Goal: Task Accomplishment & Management: Manage account settings

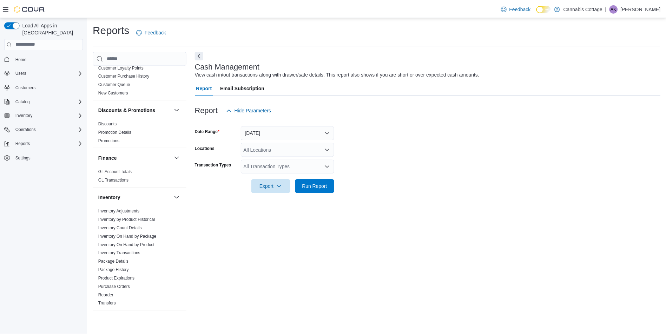
scroll to position [140, 0]
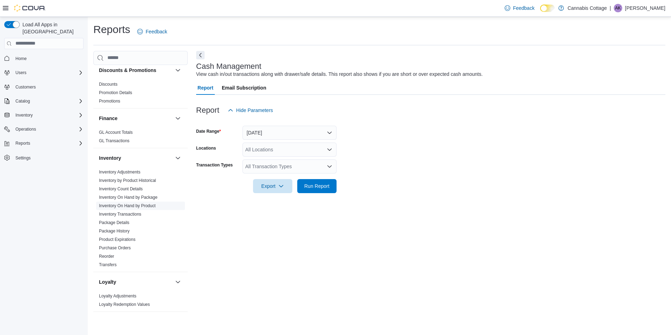
click at [136, 205] on link "Inventory On Hand by Product" at bounding box center [127, 205] width 57 height 5
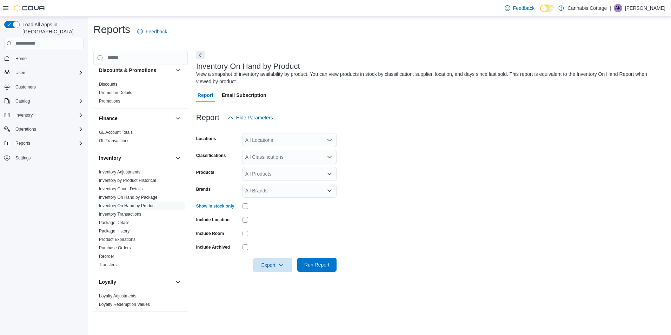
click at [314, 262] on span "Run Report" at bounding box center [316, 264] width 25 height 7
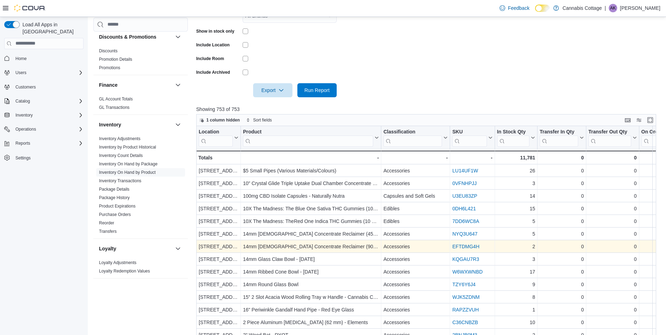
scroll to position [176, 0]
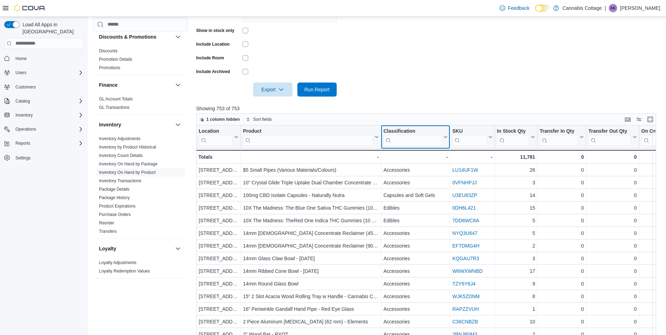
click at [422, 140] on input "search" at bounding box center [412, 139] width 59 height 11
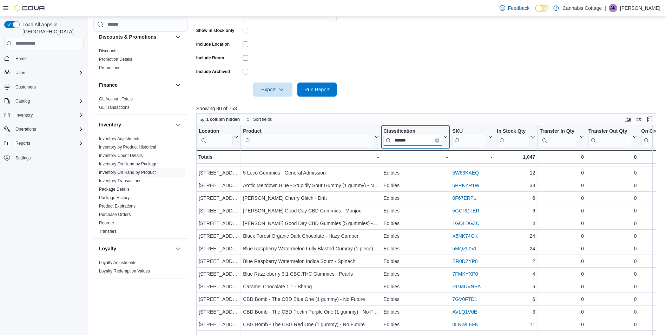
scroll to position [0, 0]
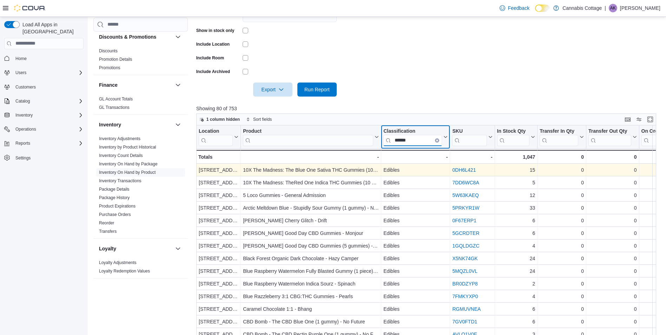
type input "******"
click at [468, 169] on link "0DH6L421" at bounding box center [464, 170] width 24 height 6
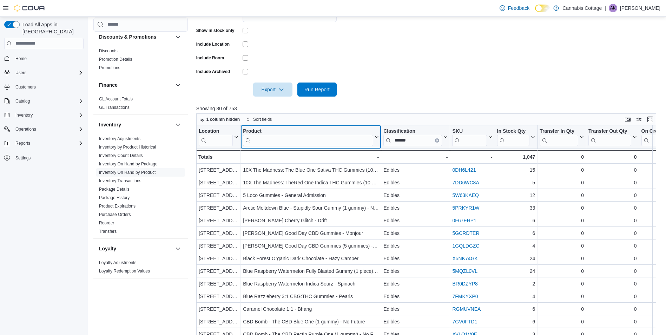
click at [279, 141] on input "search" at bounding box center [308, 139] width 130 height 11
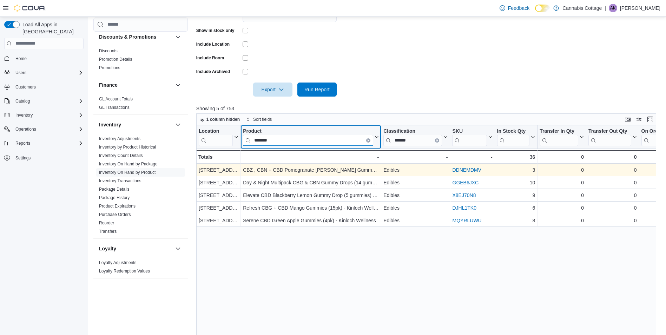
type input "*******"
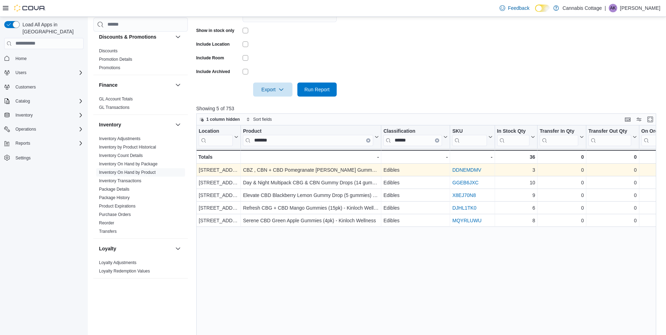
drag, startPoint x: 463, startPoint y: 167, endPoint x: 459, endPoint y: 171, distance: 5.5
click at [459, 171] on link "DDNEMDMV" at bounding box center [466, 170] width 29 height 6
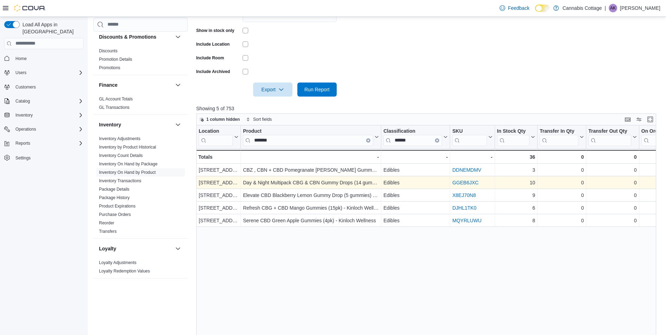
click at [463, 185] on link "GGEB6JXC" at bounding box center [465, 183] width 26 height 6
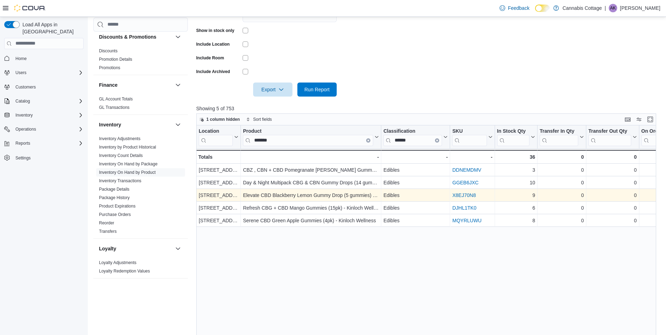
click at [464, 193] on link "X8EJ70N8" at bounding box center [464, 195] width 24 height 6
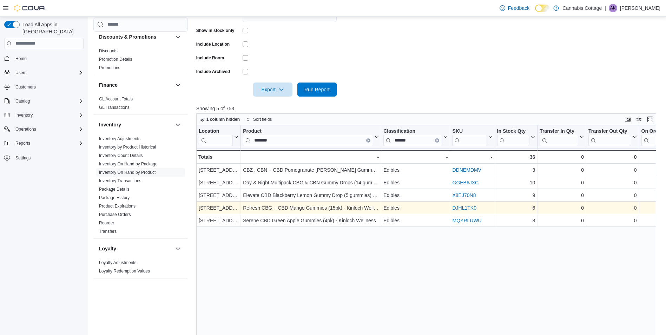
click at [467, 209] on link "DJHL1TK0" at bounding box center [464, 208] width 24 height 6
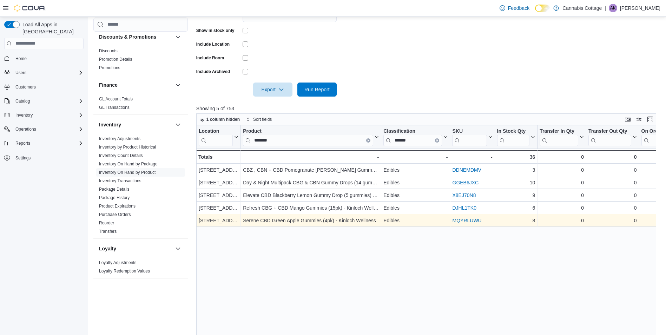
click at [467, 220] on link "MQYRLUWU" at bounding box center [466, 221] width 29 height 6
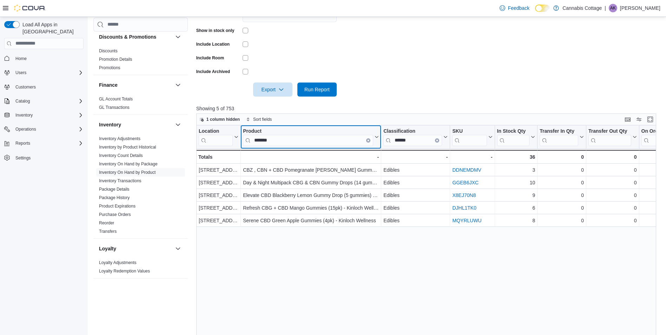
click at [367, 141] on icon "Clear input" at bounding box center [368, 140] width 2 height 2
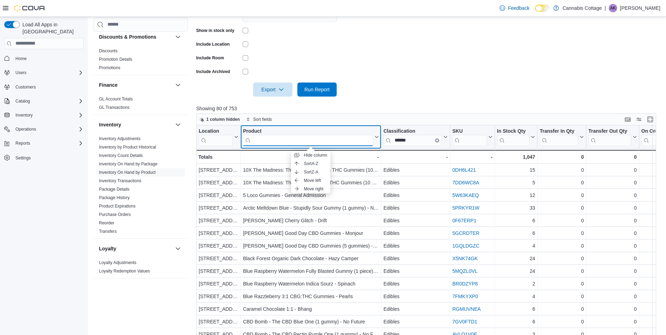
click at [312, 140] on input "search" at bounding box center [308, 139] width 130 height 11
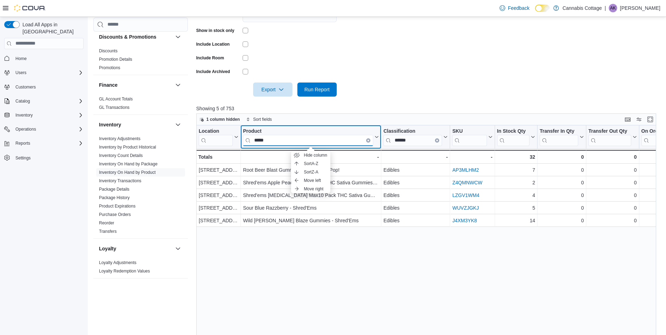
type input "*****"
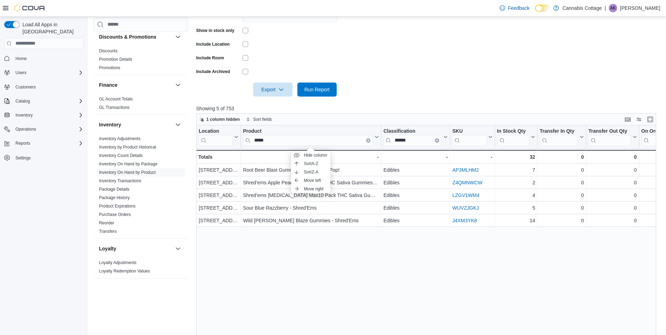
click at [338, 297] on div "Location Click to view column header actions Product ***** Click to view column…" at bounding box center [428, 253] width 465 height 256
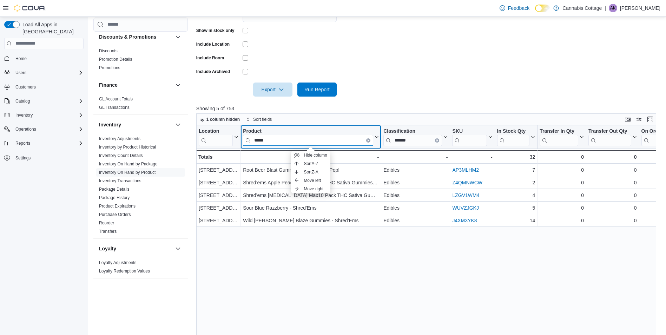
click at [338, 139] on input "*****" at bounding box center [308, 139] width 130 height 11
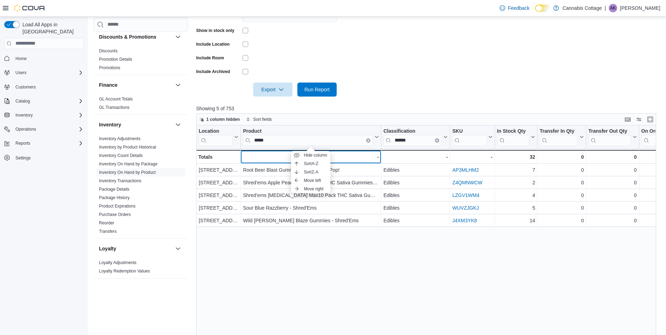
click at [335, 159] on div "-" at bounding box center [311, 157] width 136 height 8
click at [315, 162] on span "Sort A-Z" at bounding box center [311, 164] width 14 height 6
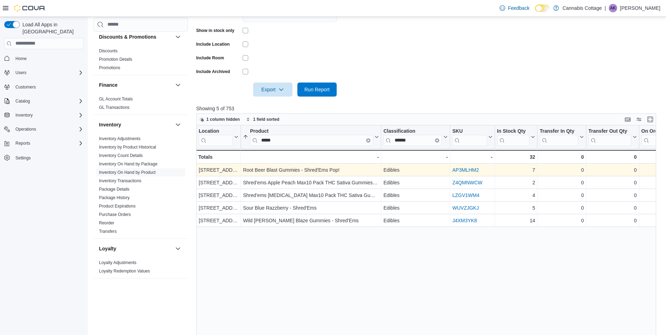
click at [459, 171] on link "AP3MLHM2" at bounding box center [465, 170] width 26 height 6
click at [466, 169] on link "AP3MLHM2" at bounding box center [465, 170] width 26 height 6
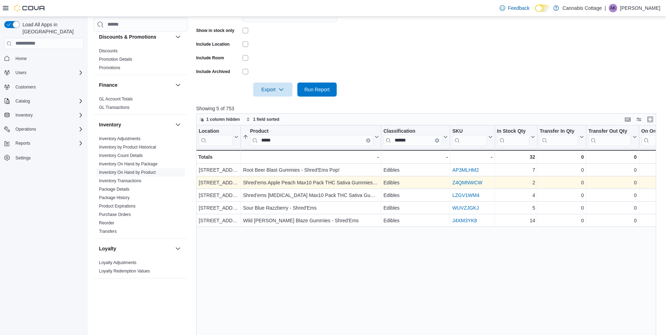
click at [466, 184] on link "Z4QMNWCW" at bounding box center [467, 183] width 30 height 6
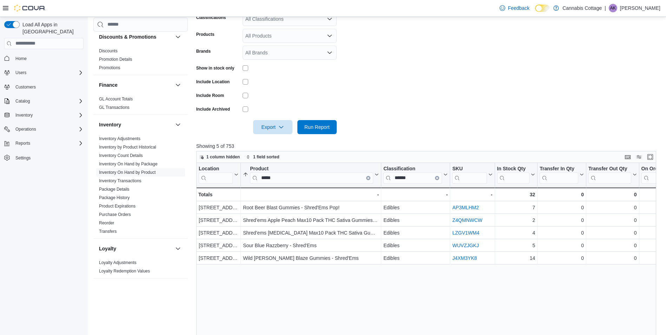
scroll to position [140, 0]
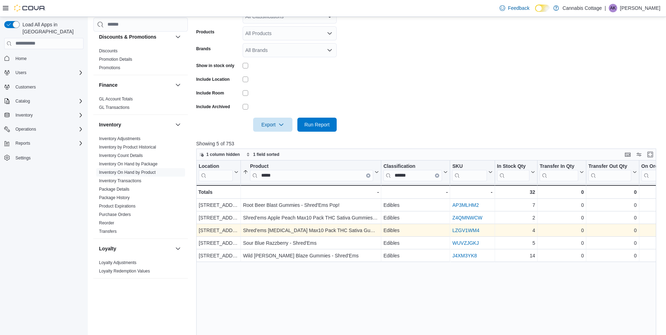
click at [461, 231] on link "LZGV1WM4" at bounding box center [465, 230] width 27 height 6
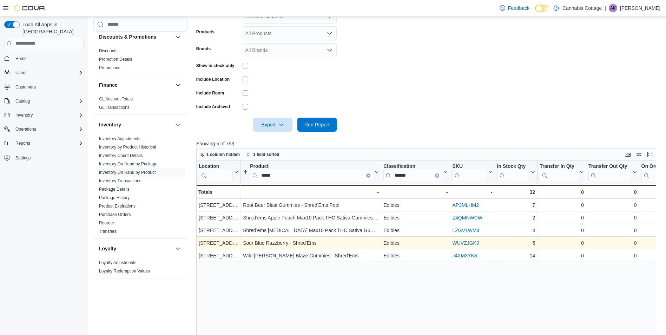
click at [464, 241] on link "WUVZJGKJ" at bounding box center [465, 243] width 26 height 6
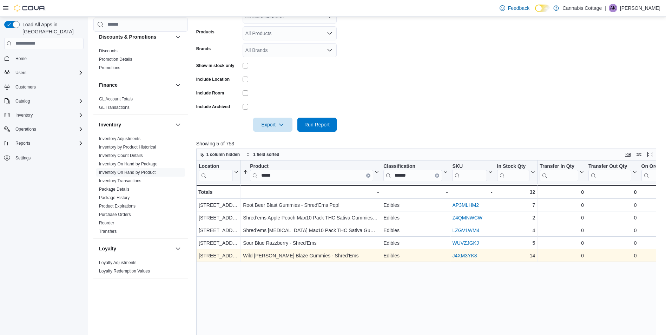
click at [460, 256] on link "J4XM3YK8" at bounding box center [464, 256] width 25 height 6
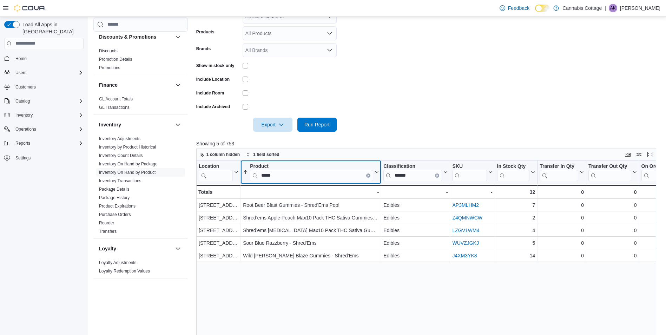
click at [368, 176] on icon "Clear input" at bounding box center [368, 174] width 1 height 1
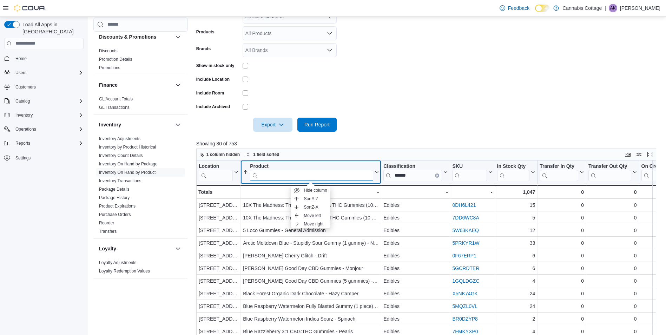
click at [339, 176] on input "search" at bounding box center [311, 175] width 123 height 11
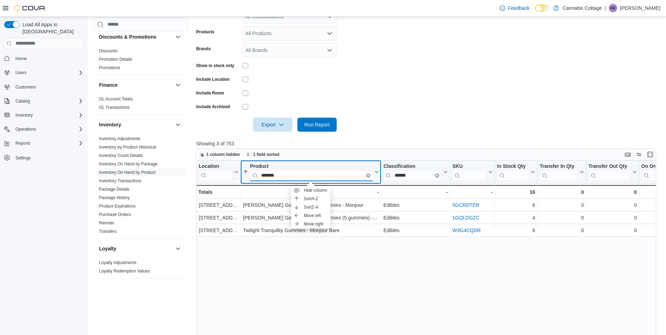
type input "*******"
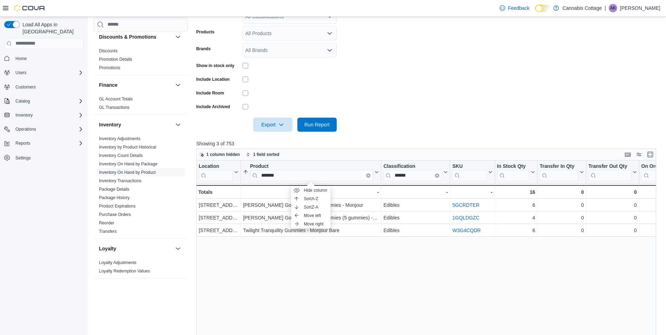
click at [394, 104] on form "Locations All Locations Classifications All Classifications Products All Produc…" at bounding box center [428, 57] width 465 height 147
click at [358, 194] on div "-" at bounding box center [311, 192] width 136 height 8
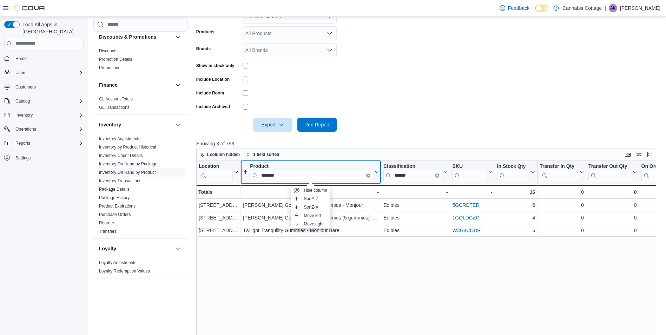
click at [315, 178] on input "*******" at bounding box center [311, 175] width 123 height 11
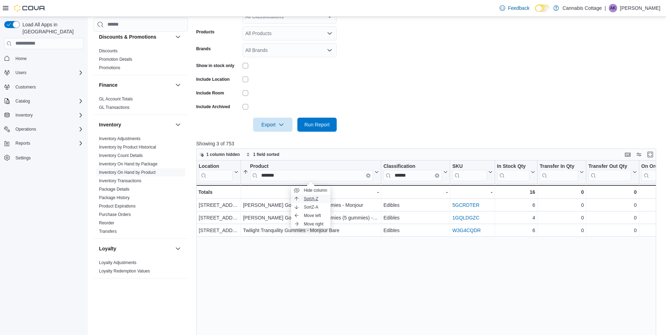
click at [322, 199] on button "Sort A-Z" at bounding box center [310, 198] width 39 height 8
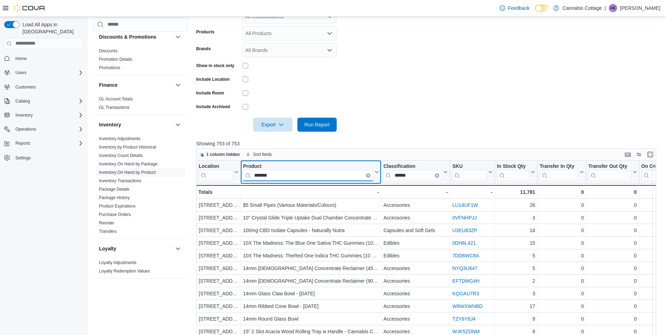
click at [342, 172] on input "*******" at bounding box center [308, 175] width 130 height 11
click at [368, 176] on icon "Clear input" at bounding box center [368, 175] width 2 height 2
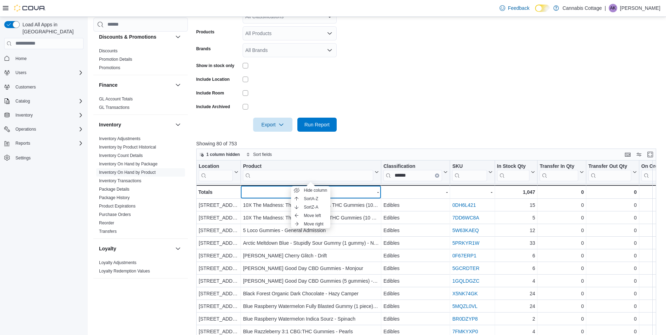
click at [264, 192] on div "-" at bounding box center [311, 192] width 136 height 8
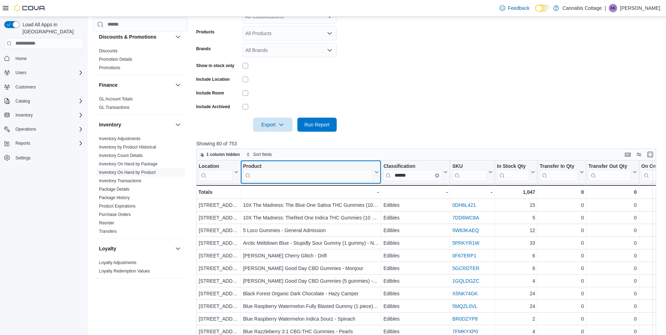
click at [272, 174] on input "search" at bounding box center [308, 175] width 130 height 11
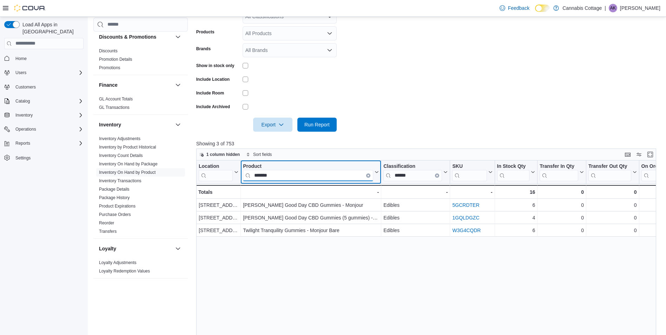
type input "*******"
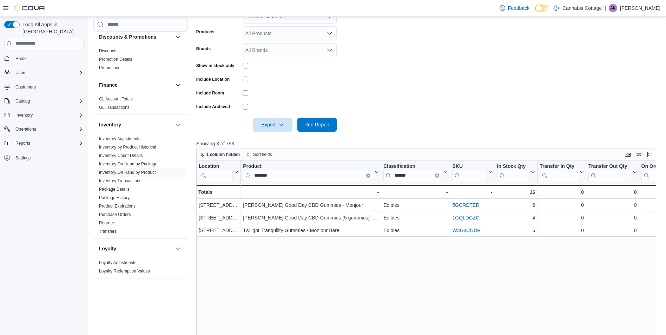
click at [310, 276] on div "Location Click to view column header actions Product ******* Click to view colu…" at bounding box center [428, 288] width 465 height 256
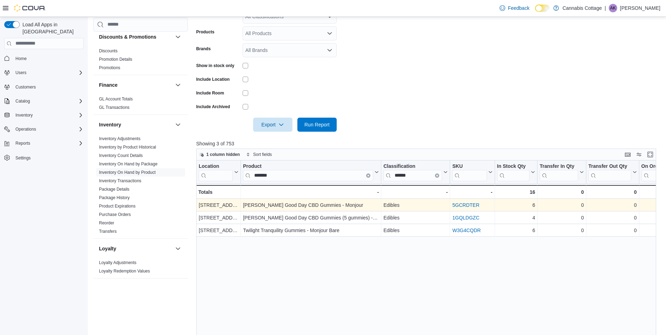
click at [474, 204] on link "5GCRDTER" at bounding box center [465, 205] width 27 height 6
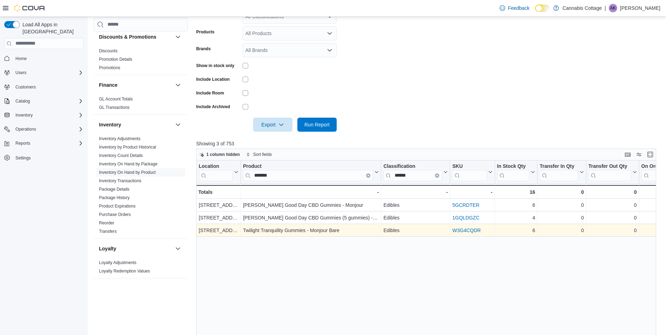
click at [468, 232] on link "W3G4CQDR" at bounding box center [466, 230] width 28 height 6
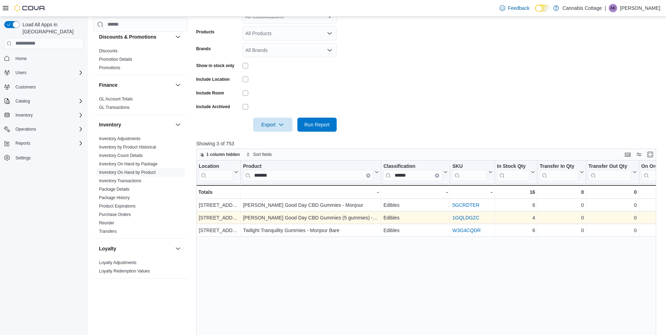
click at [468, 218] on link "1GQLDGZC" at bounding box center [465, 218] width 27 height 6
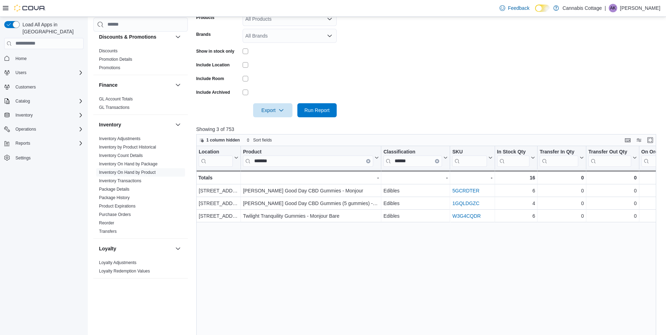
scroll to position [176, 0]
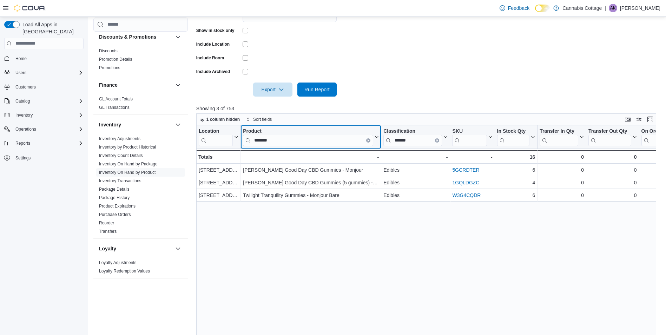
click at [369, 141] on icon "Clear input" at bounding box center [368, 139] width 1 height 1
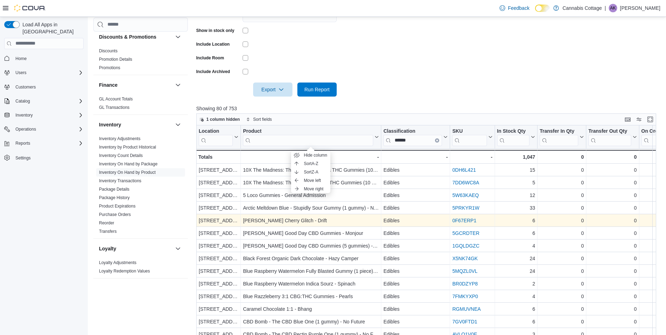
scroll to position [35, 0]
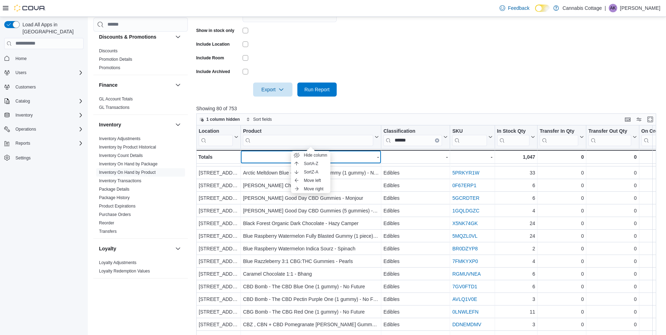
click at [354, 156] on div "-" at bounding box center [311, 157] width 136 height 8
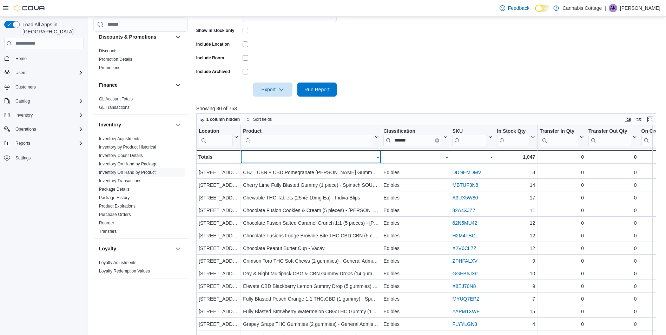
scroll to position [211, 0]
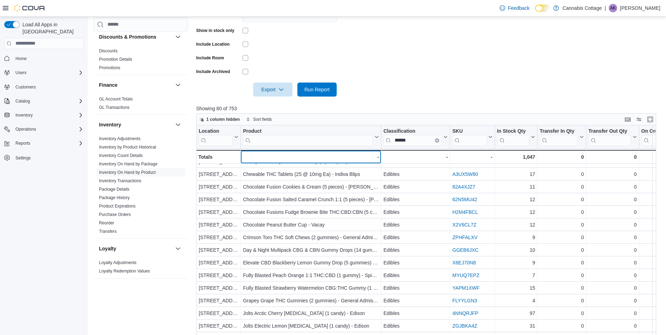
click at [296, 155] on div "-" at bounding box center [311, 157] width 136 height 8
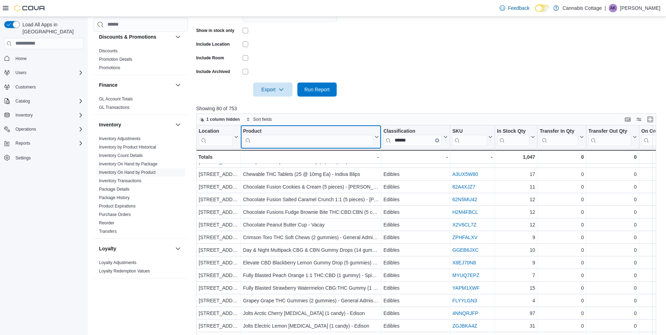
click at [291, 139] on input "search" at bounding box center [308, 139] width 130 height 11
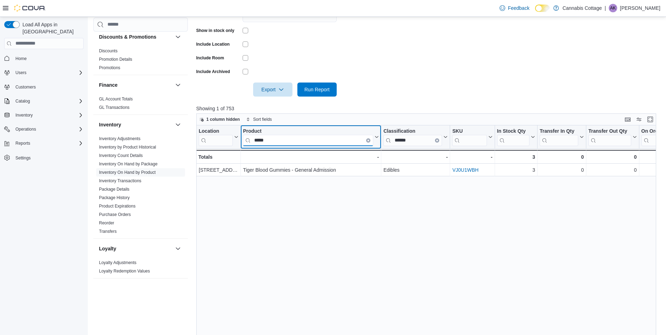
scroll to position [0, 0]
type input "*****"
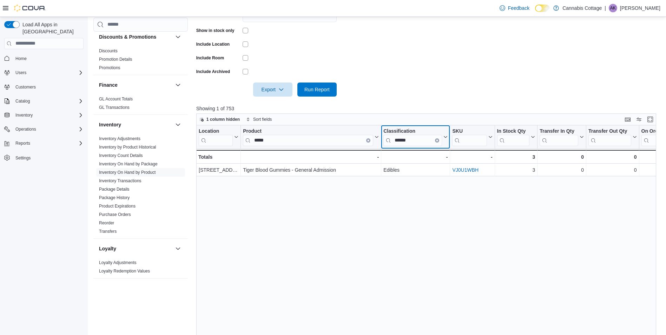
click at [436, 141] on button "Clear input" at bounding box center [437, 140] width 4 height 4
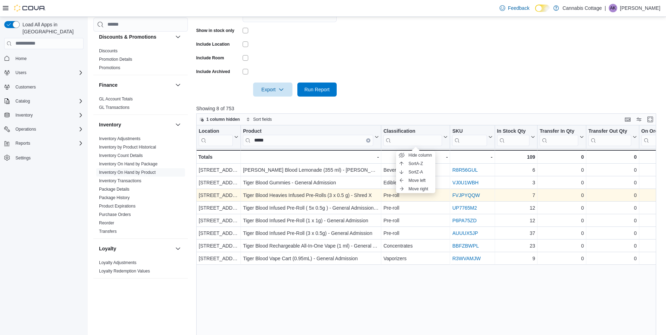
click at [466, 196] on link "FVJPYQQW" at bounding box center [466, 195] width 28 height 6
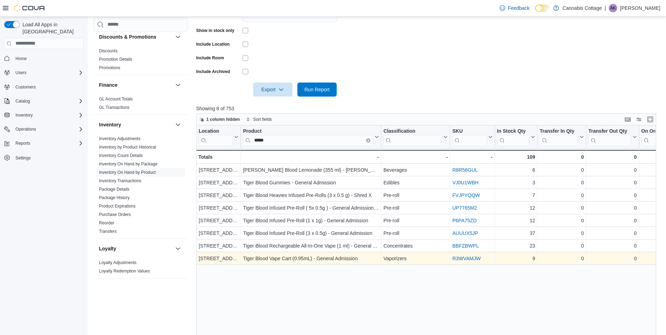
click at [460, 257] on link "R3WVAMJW" at bounding box center [466, 259] width 28 height 6
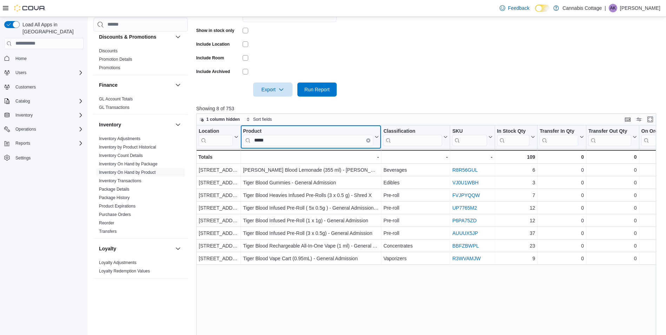
click at [368, 141] on icon "Clear input" at bounding box center [368, 139] width 1 height 1
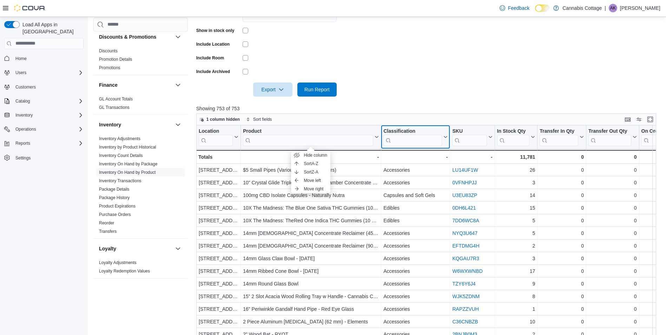
click at [429, 142] on input "search" at bounding box center [412, 139] width 59 height 11
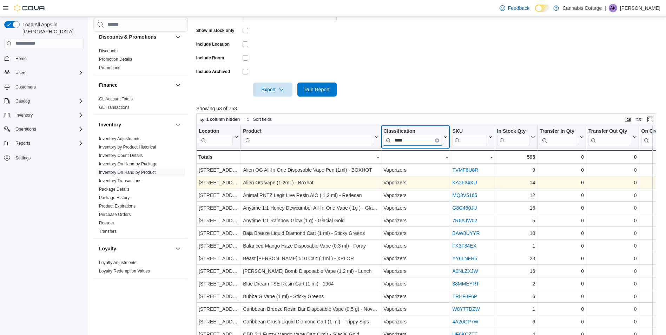
type input "****"
click at [463, 183] on link "KA2F34XU" at bounding box center [464, 183] width 25 height 6
click at [473, 183] on link "KA2F34XU" at bounding box center [464, 183] width 25 height 6
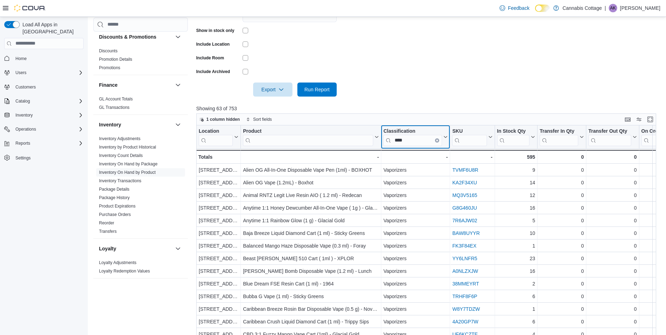
click at [437, 141] on icon "Clear input" at bounding box center [436, 139] width 1 height 1
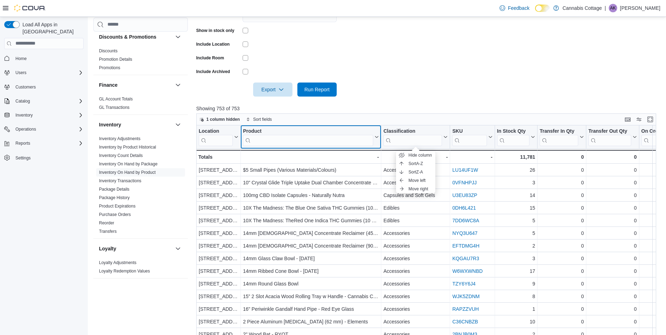
click at [324, 137] on input "search" at bounding box center [308, 139] width 130 height 11
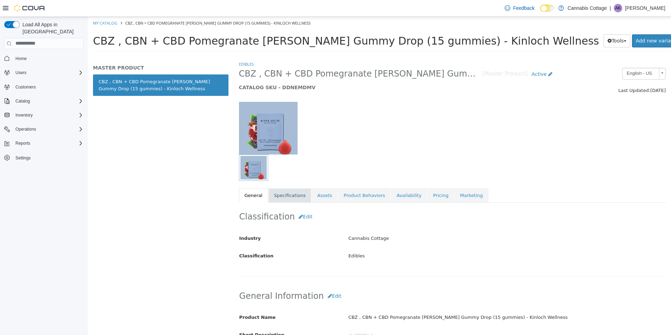
click at [297, 195] on link "Specifications" at bounding box center [290, 195] width 43 height 15
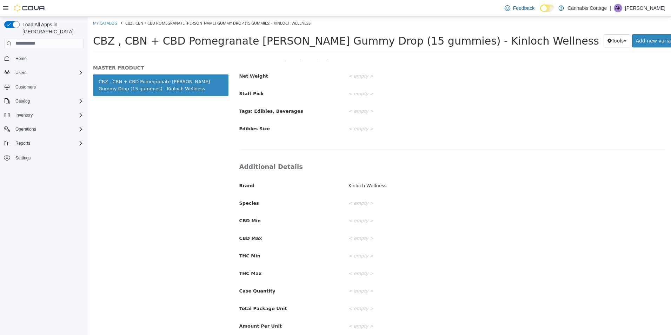
scroll to position [220, 0]
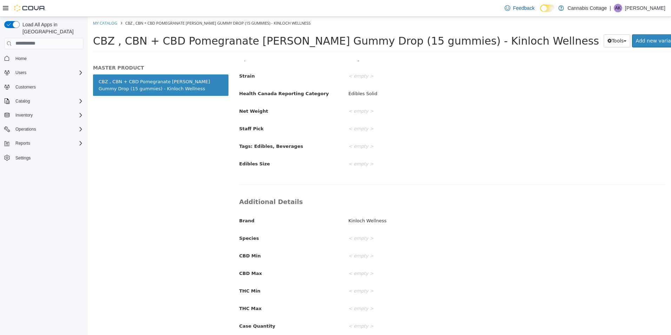
click at [360, 144] on div "< empty >" at bounding box center [507, 146] width 328 height 12
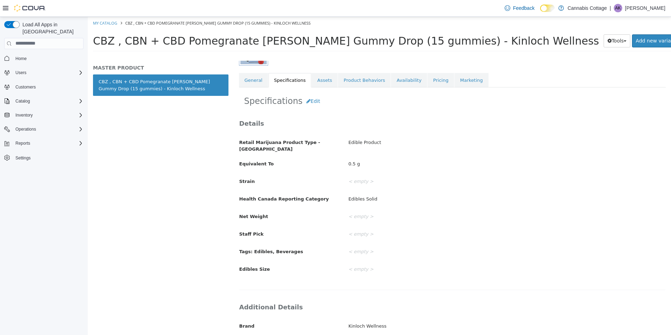
scroll to position [80, 0]
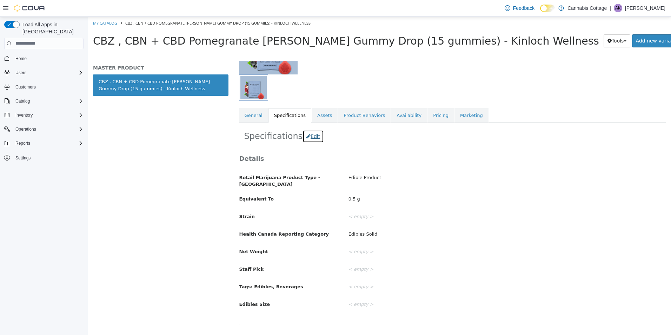
click at [309, 137] on button "Edit" at bounding box center [313, 136] width 21 height 13
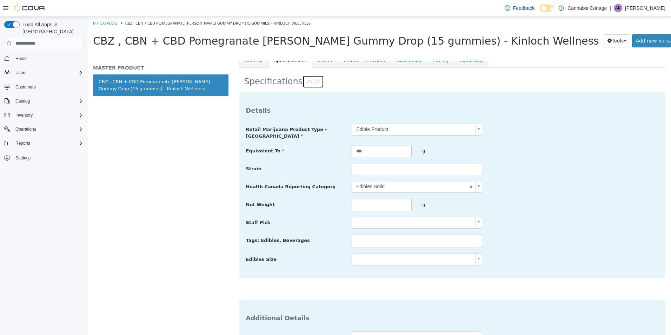
scroll to position [220, 0]
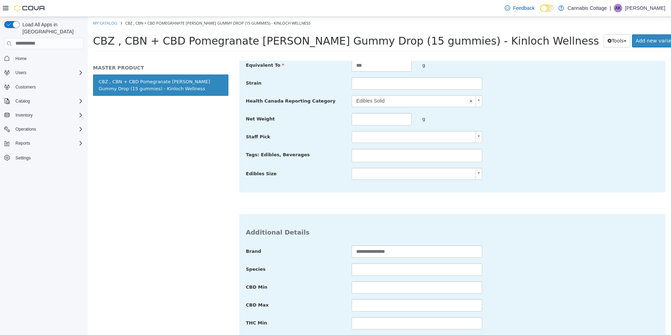
click at [357, 150] on input "text" at bounding box center [356, 155] width 8 height 11
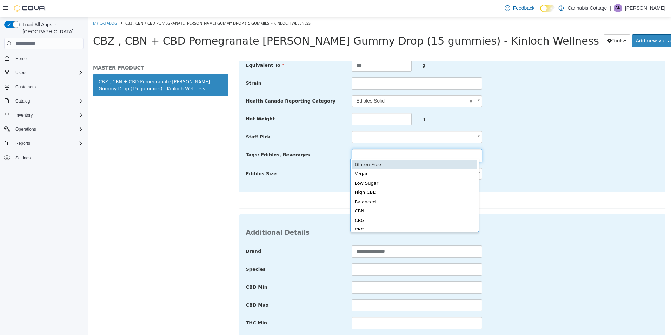
type input "**********"
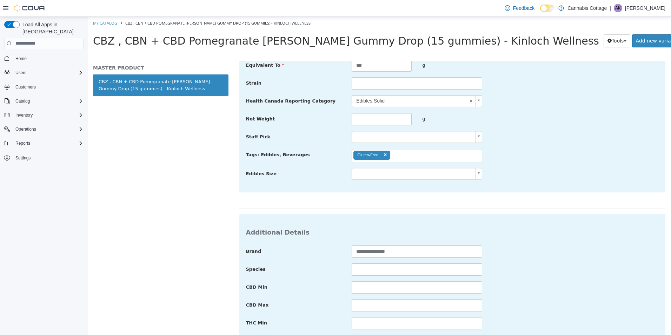
click at [406, 151] on ul "Gluten-Free" at bounding box center [417, 155] width 131 height 13
click at [620, 55] on body "**********" at bounding box center [379, 36] width 583 height 39
click at [417, 55] on body "**********" at bounding box center [379, 36] width 583 height 39
click at [527, 55] on body "**********" at bounding box center [379, 36] width 583 height 39
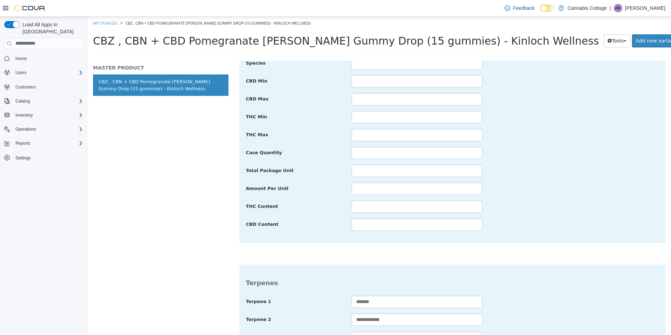
scroll to position [479, 0]
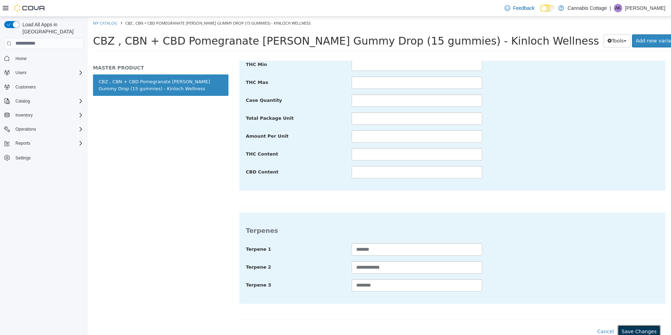
click at [638, 332] on button "Save Changes" at bounding box center [639, 331] width 43 height 13
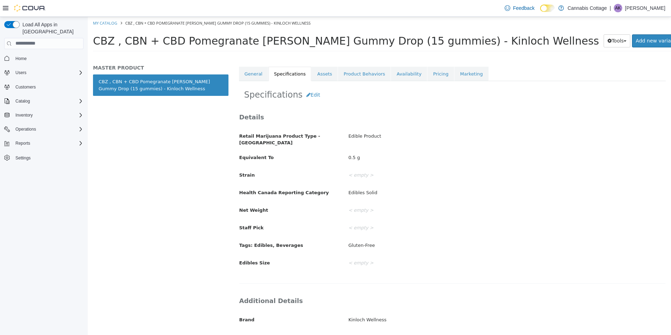
scroll to position [0, 0]
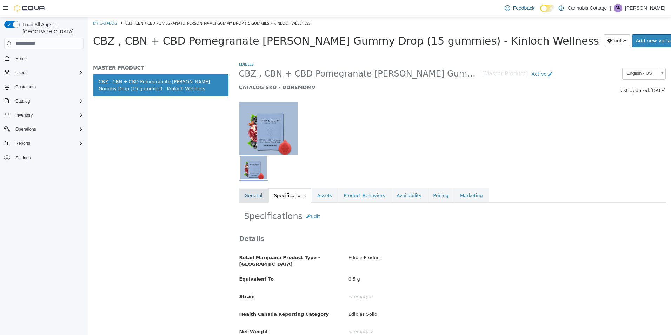
click at [255, 197] on link "General" at bounding box center [253, 195] width 29 height 15
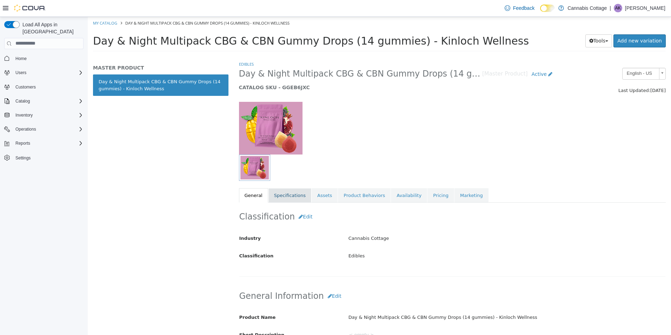
click at [278, 200] on link "Specifications" at bounding box center [290, 195] width 43 height 15
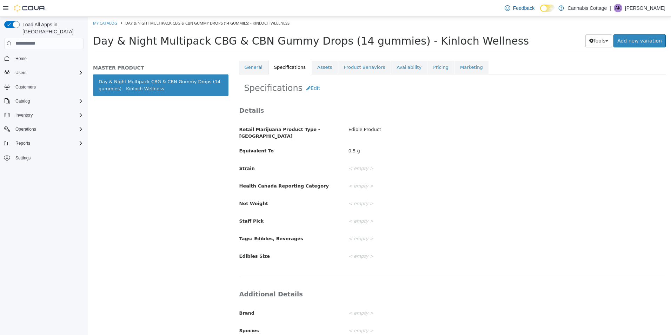
scroll to position [140, 0]
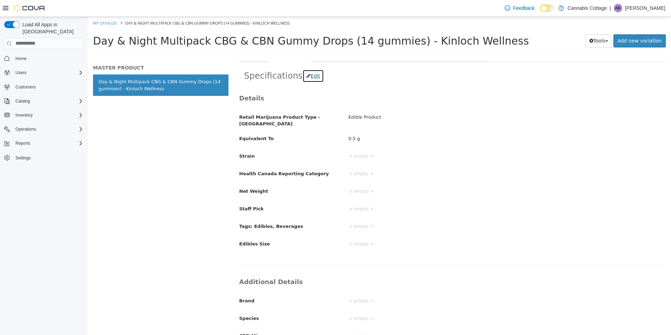
click at [312, 80] on button "Edit" at bounding box center [313, 75] width 21 height 13
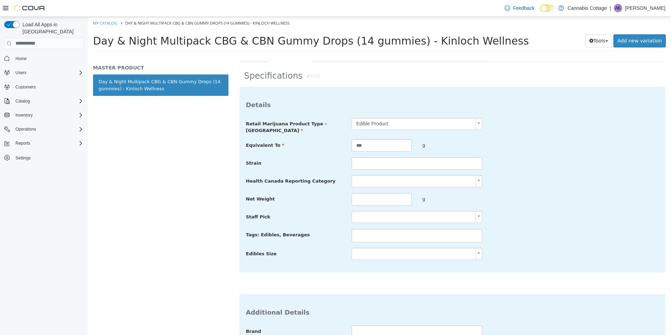
click at [380, 233] on li at bounding box center [417, 235] width 130 height 11
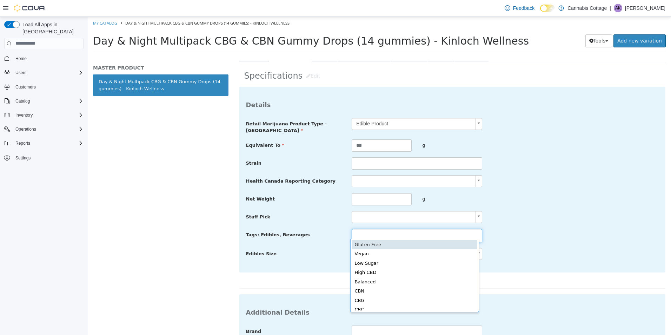
type input "**********"
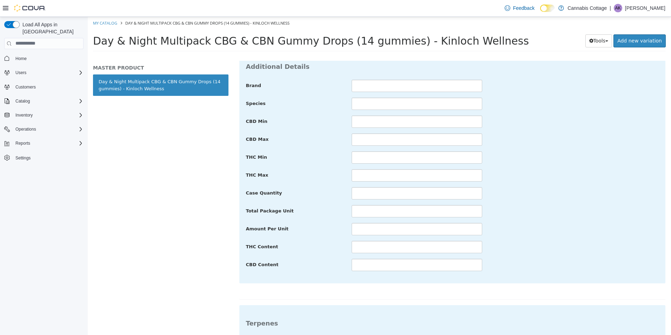
scroll to position [479, 0]
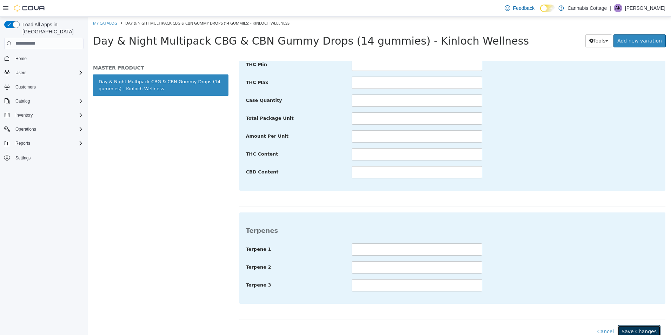
click at [626, 329] on button "Save Changes" at bounding box center [639, 331] width 43 height 13
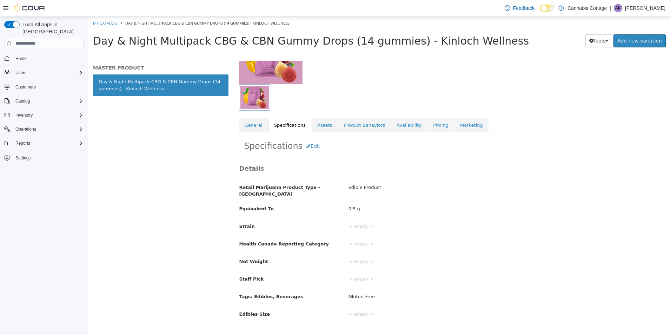
scroll to position [0, 0]
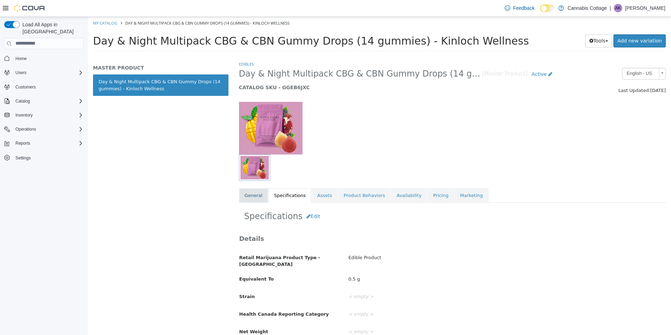
click at [250, 196] on link "General" at bounding box center [253, 195] width 29 height 15
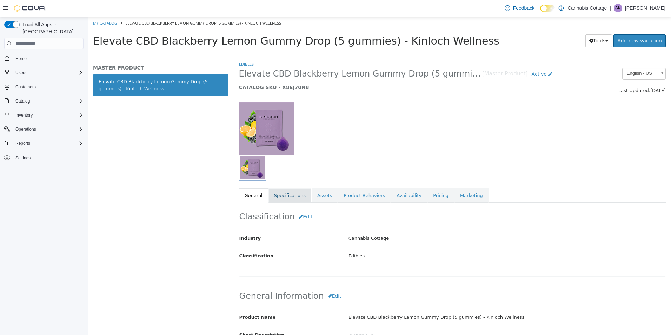
click at [278, 196] on link "Specifications" at bounding box center [290, 195] width 43 height 15
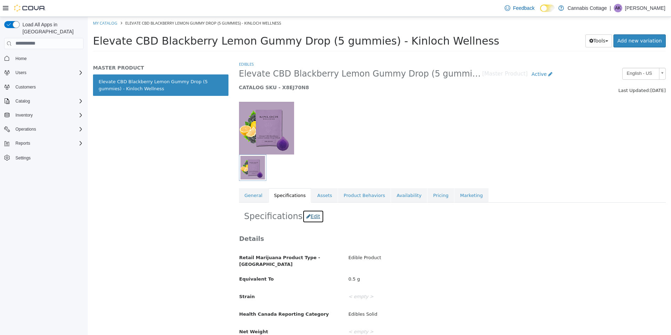
click at [304, 218] on button "Edit" at bounding box center [313, 216] width 21 height 13
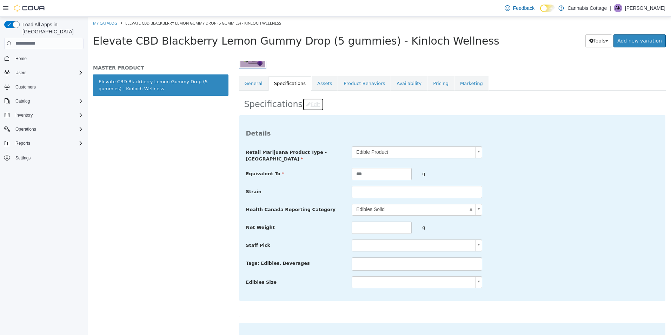
scroll to position [176, 0]
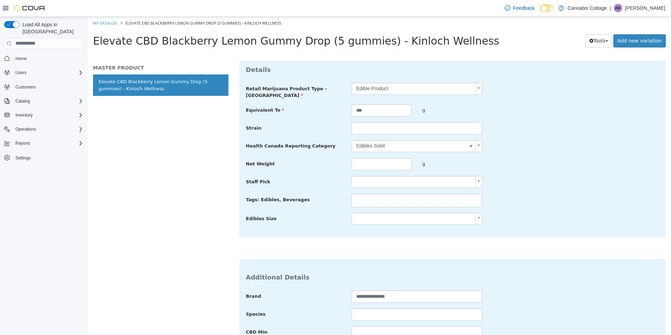
click at [359, 197] on input "text" at bounding box center [356, 199] width 8 height 11
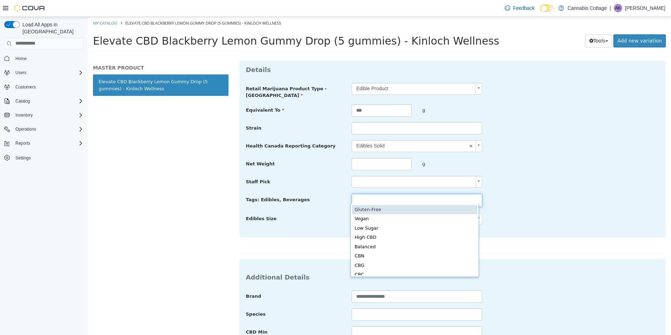
type input "**********"
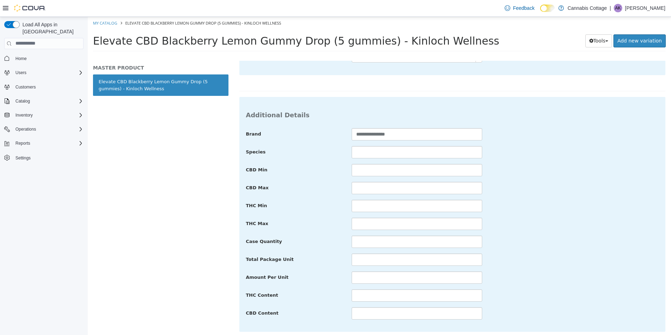
scroll to position [479, 0]
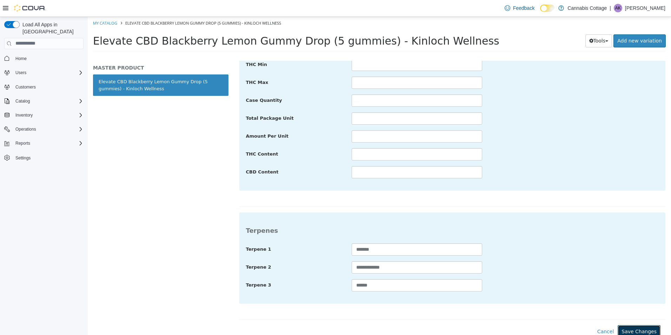
click at [631, 328] on button "Save Changes" at bounding box center [639, 331] width 43 height 13
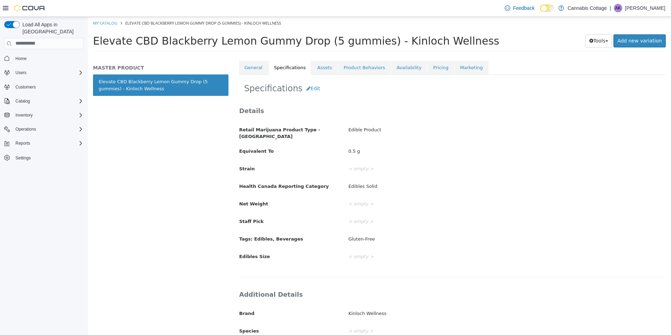
scroll to position [115, 0]
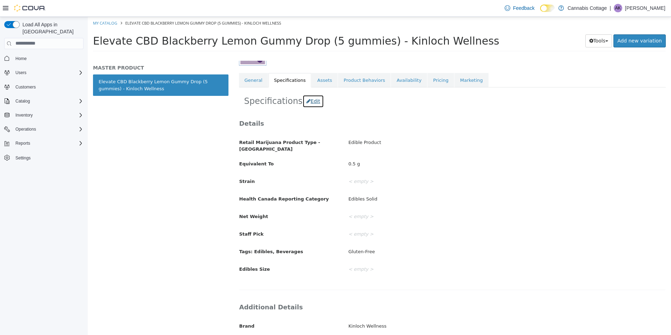
click at [308, 102] on button "Edit" at bounding box center [313, 100] width 21 height 13
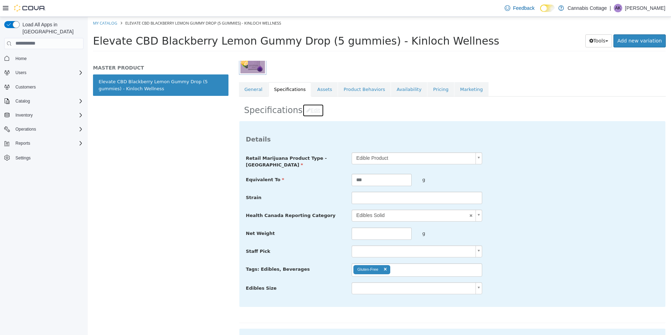
scroll to position [10, 0]
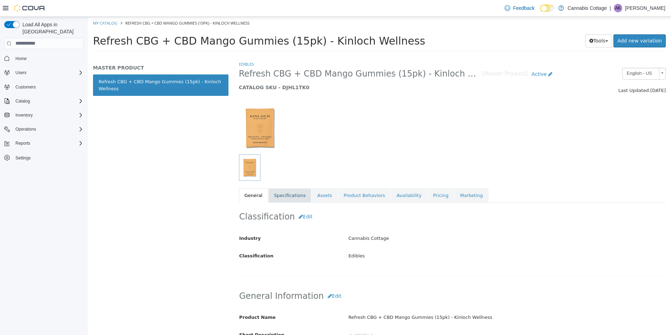
click at [285, 192] on link "Specifications" at bounding box center [290, 195] width 43 height 15
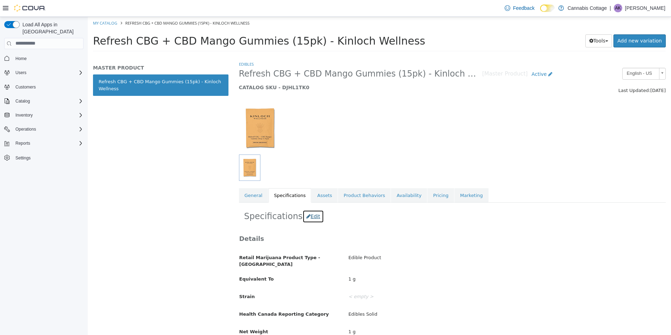
click at [311, 214] on button "Edit" at bounding box center [313, 216] width 21 height 13
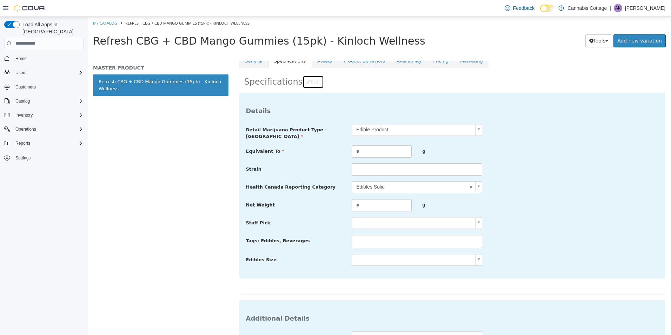
scroll to position [140, 0]
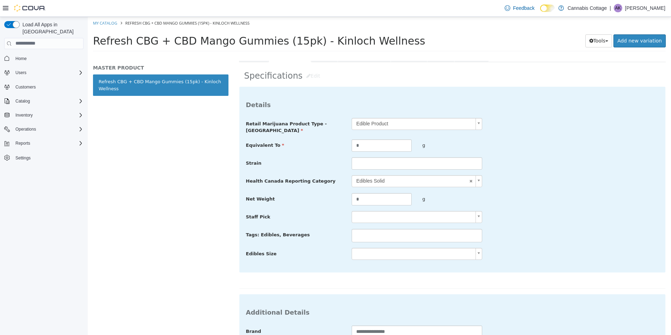
click at [364, 230] on li at bounding box center [417, 235] width 130 height 11
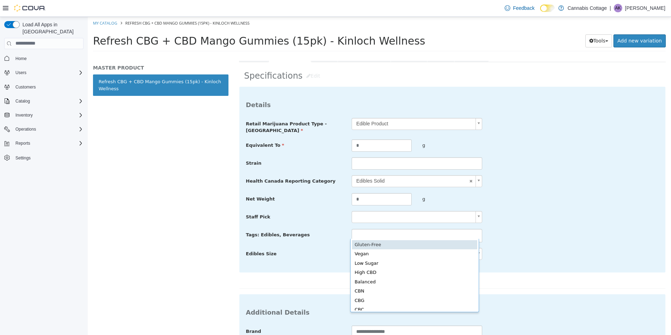
type input "**********"
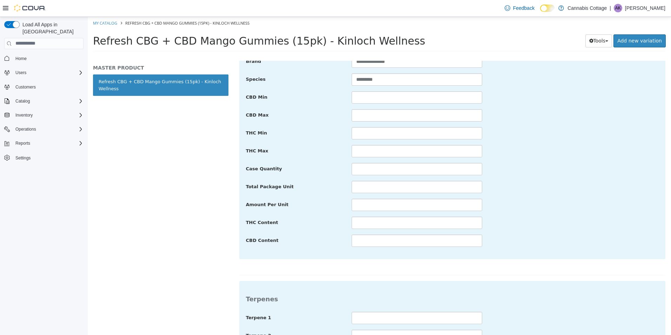
scroll to position [479, 0]
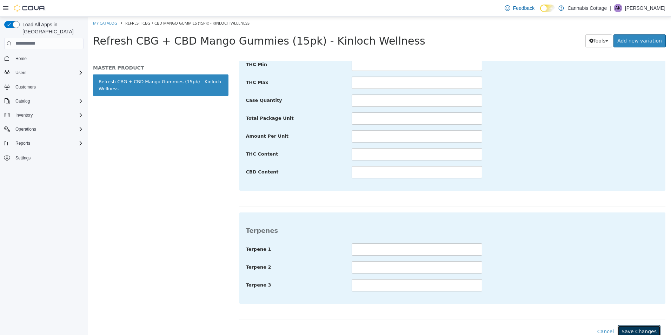
click at [630, 325] on button "Save Changes" at bounding box center [639, 331] width 43 height 13
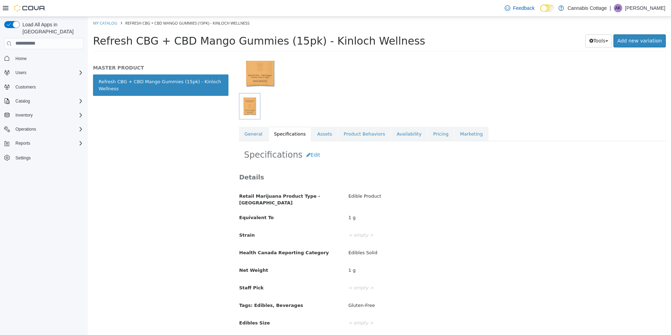
scroll to position [0, 0]
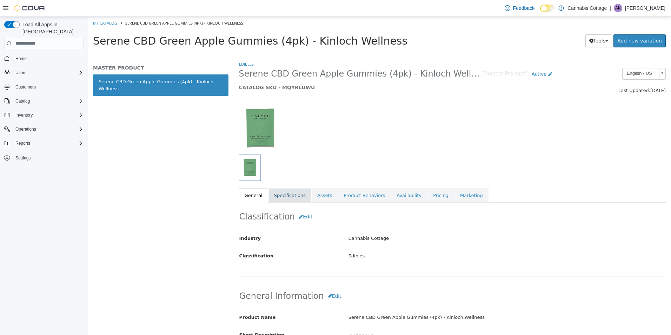
click at [288, 198] on link "Specifications" at bounding box center [290, 195] width 43 height 15
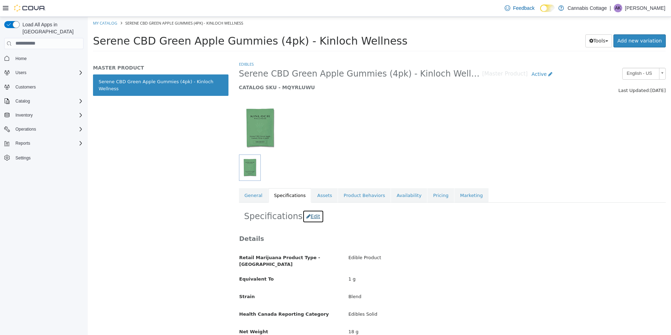
click at [312, 217] on button "Edit" at bounding box center [313, 216] width 21 height 13
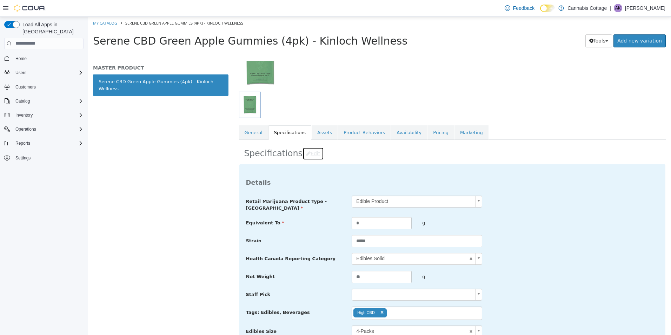
scroll to position [176, 0]
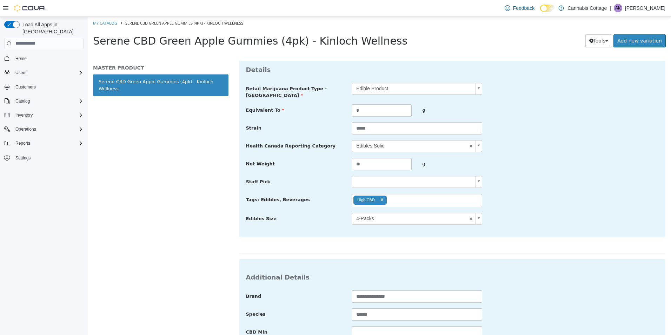
click at [389, 196] on input "text" at bounding box center [391, 199] width 8 height 11
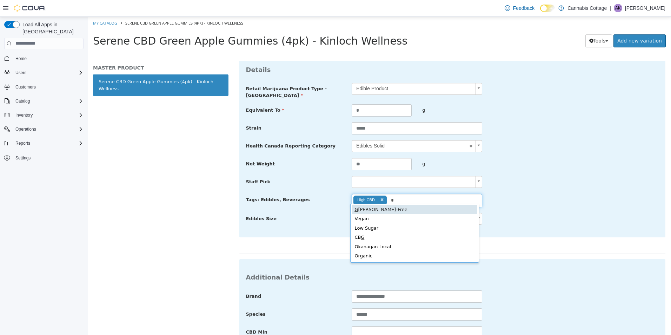
type input "*"
type input "**********"
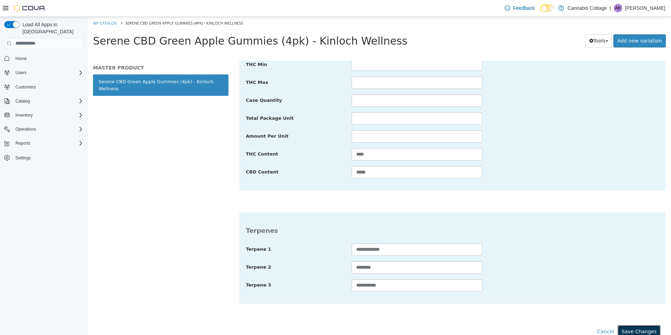
click at [637, 326] on button "Save Changes" at bounding box center [639, 331] width 43 height 13
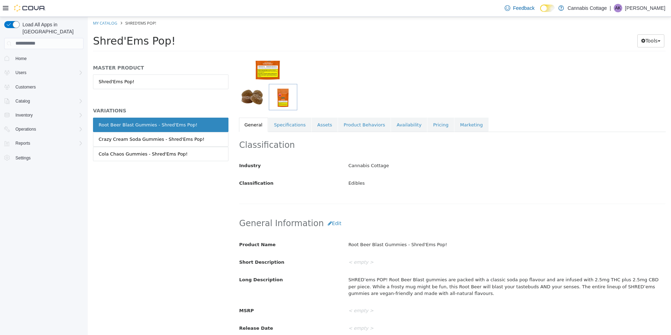
scroll to position [70, 0]
click at [294, 122] on link "Specifications" at bounding box center [290, 125] width 43 height 15
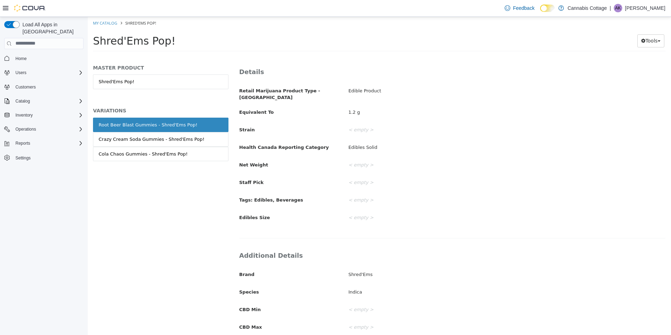
scroll to position [45, 0]
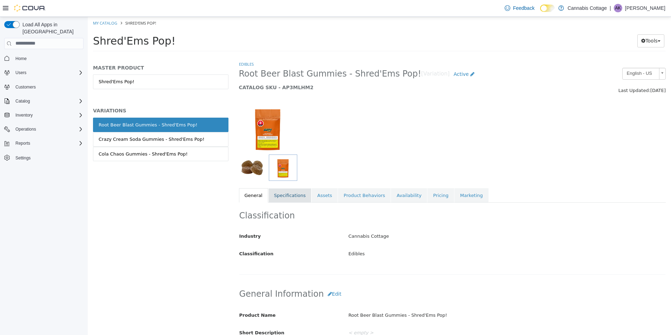
click at [289, 195] on link "Specifications" at bounding box center [290, 195] width 43 height 15
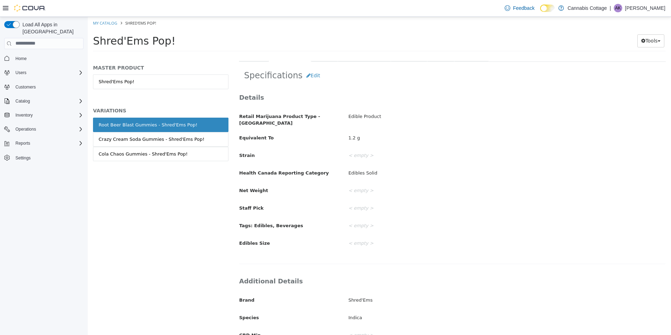
scroll to position [141, 0]
click at [309, 78] on button "Edit" at bounding box center [313, 74] width 21 height 13
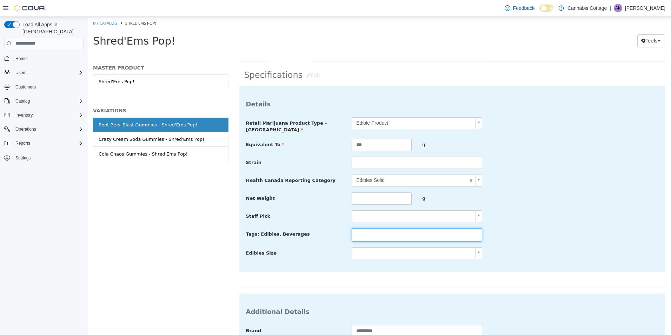
click at [357, 231] on input "text" at bounding box center [356, 234] width 8 height 11
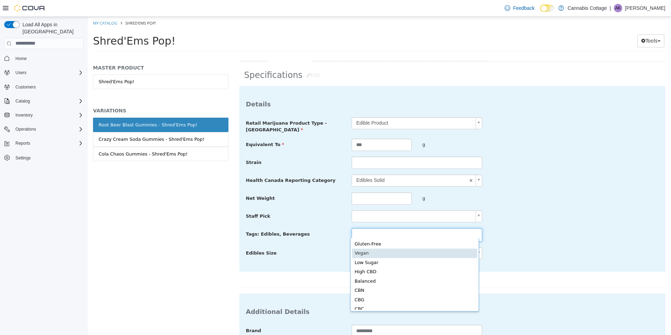
type input "*****"
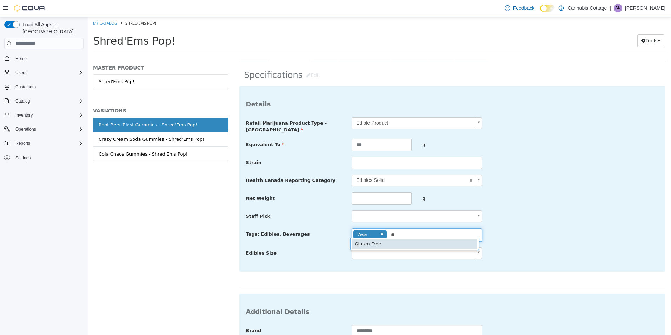
type input "**"
type input "**********"
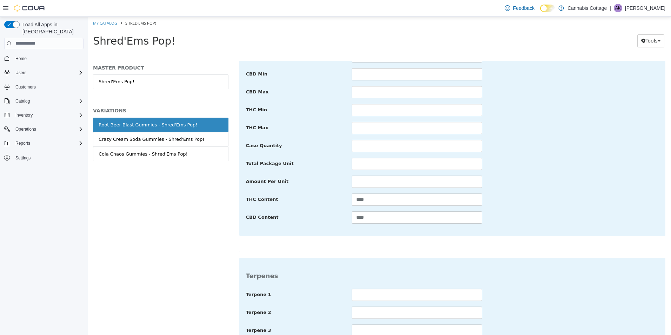
scroll to position [479, 0]
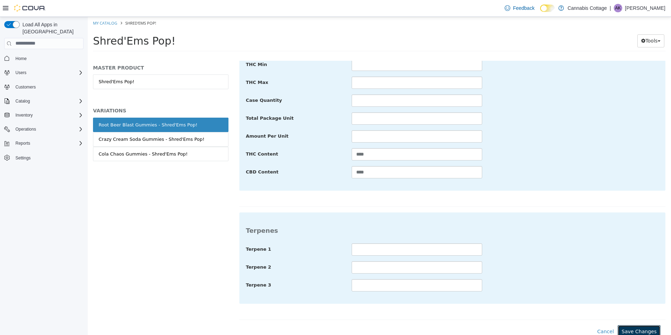
click at [642, 326] on button "Save Changes" at bounding box center [639, 331] width 43 height 13
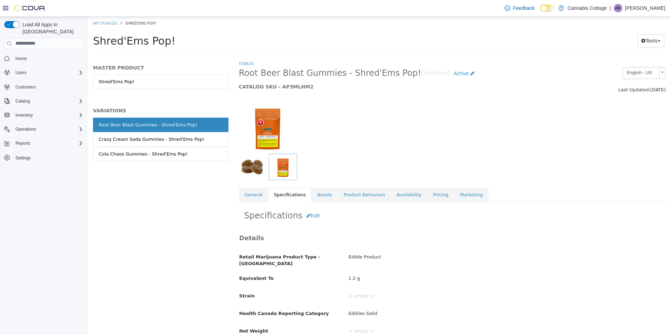
scroll to position [0, 0]
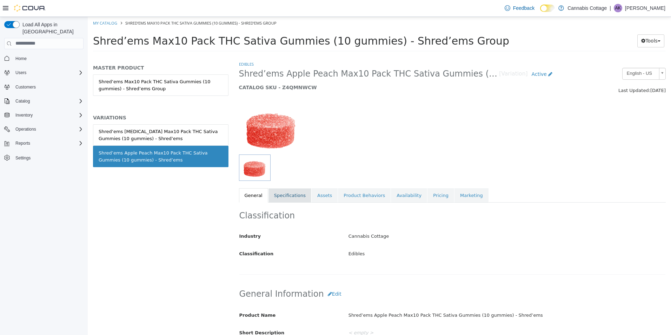
click at [285, 193] on link "Specifications" at bounding box center [290, 195] width 43 height 15
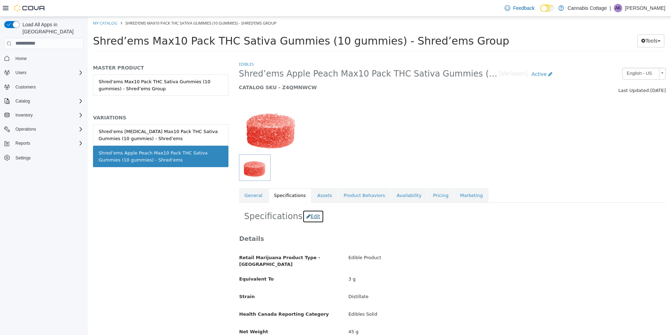
click at [311, 217] on button "Edit" at bounding box center [313, 216] width 21 height 13
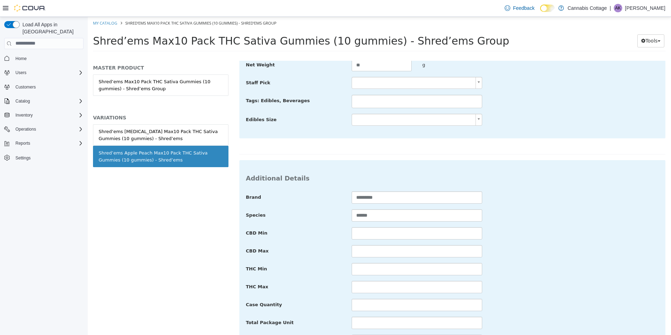
scroll to position [281, 0]
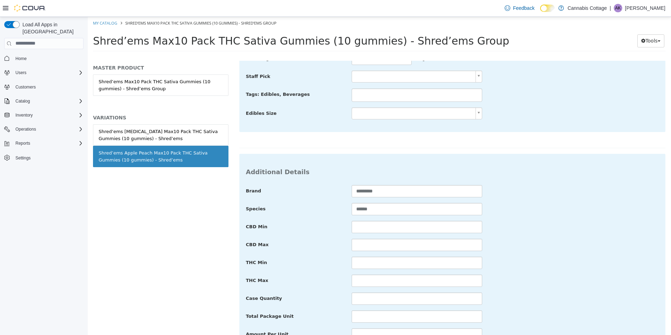
click at [364, 89] on li at bounding box center [417, 94] width 130 height 11
click at [404, 94] on ul "Gluten-Free" at bounding box center [417, 94] width 131 height 13
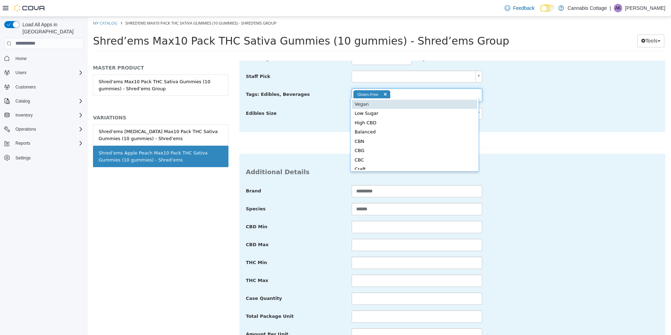
type input "**********"
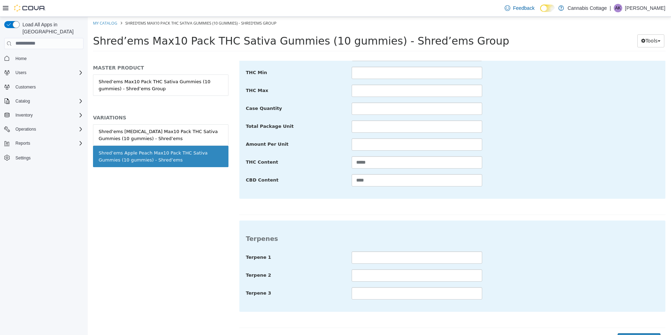
scroll to position [479, 0]
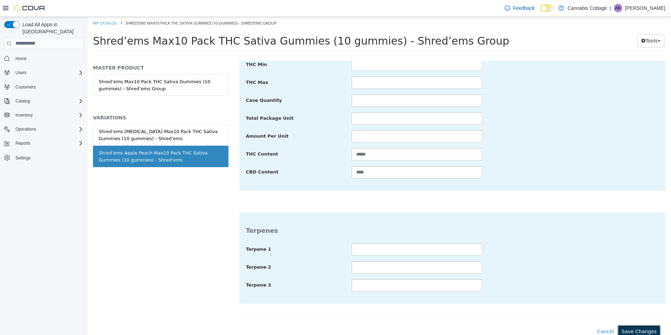
click at [634, 328] on button "Save Changes" at bounding box center [639, 331] width 43 height 13
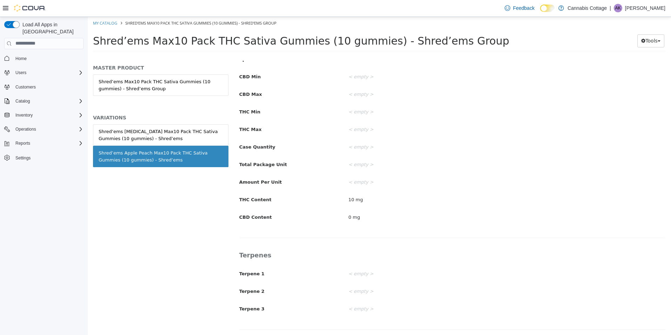
scroll to position [396, 0]
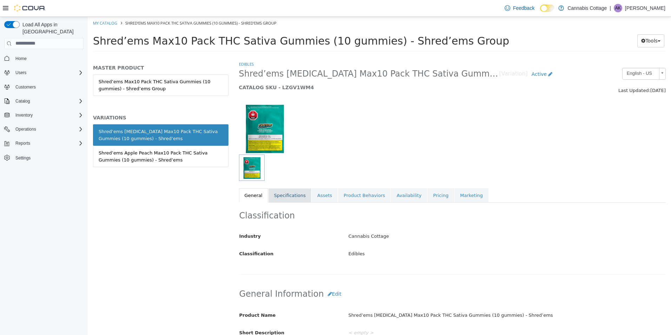
click at [280, 194] on link "Specifications" at bounding box center [290, 195] width 43 height 15
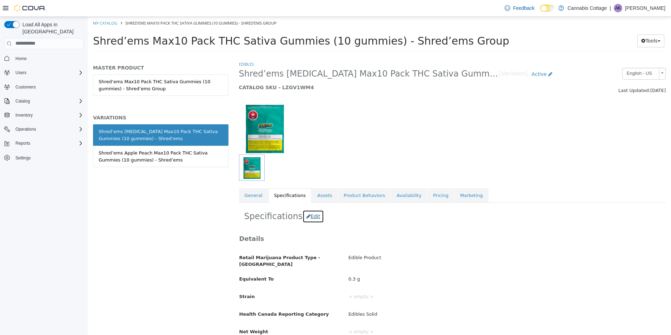
click at [307, 216] on button "Edit" at bounding box center [313, 216] width 21 height 13
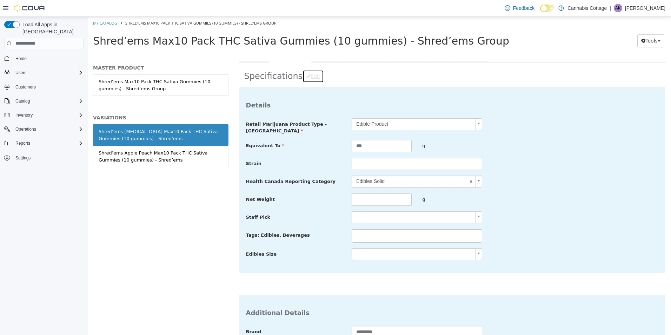
scroll to position [140, 0]
click at [363, 230] on li at bounding box center [417, 235] width 130 height 11
click at [398, 232] on input "text" at bounding box center [396, 235] width 12 height 11
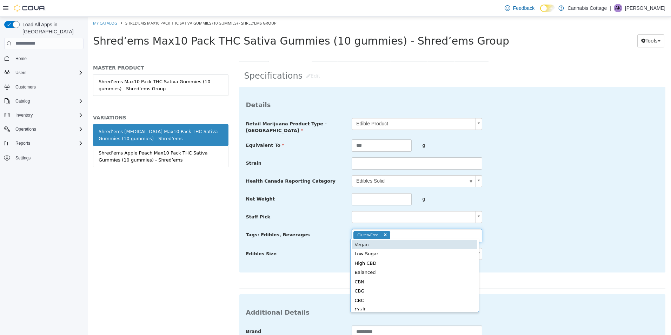
type input "**********"
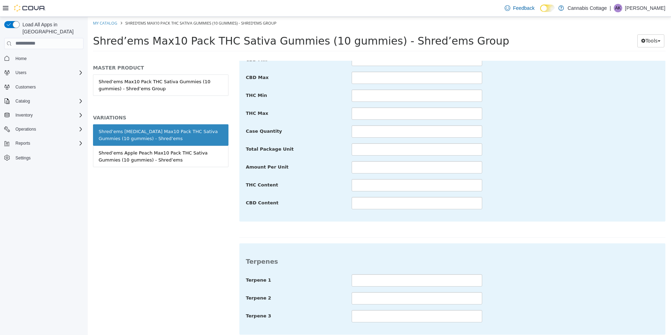
scroll to position [479, 0]
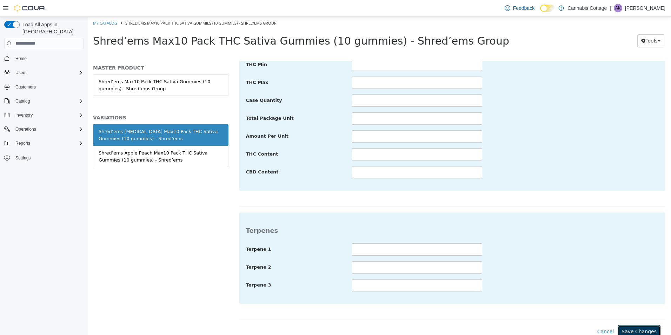
click at [632, 326] on button "Save Changes" at bounding box center [639, 331] width 43 height 13
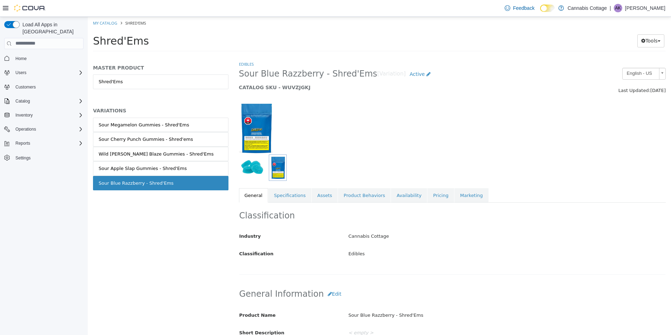
click at [265, 190] on link "General" at bounding box center [253, 195] width 29 height 15
drag, startPoint x: 279, startPoint y: 193, endPoint x: 283, endPoint y: 193, distance: 3.9
click at [280, 193] on link "Specifications" at bounding box center [290, 195] width 43 height 15
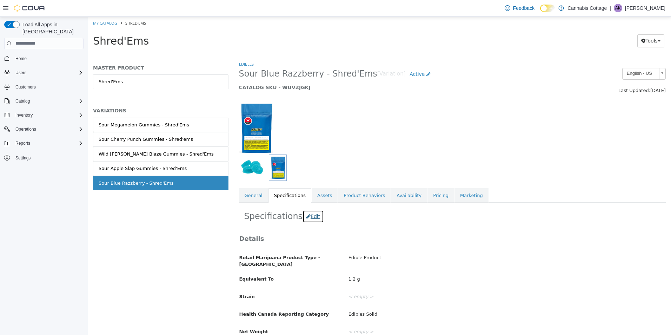
click at [306, 217] on button "Edit" at bounding box center [313, 216] width 21 height 13
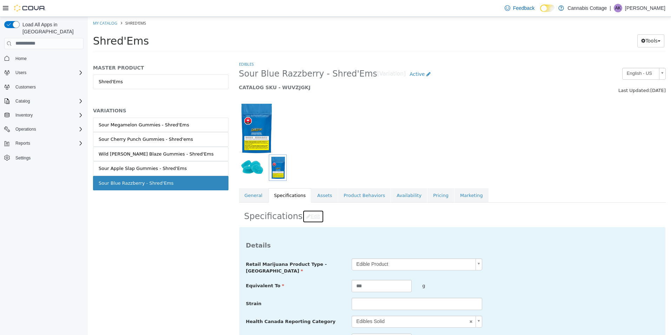
scroll to position [176, 0]
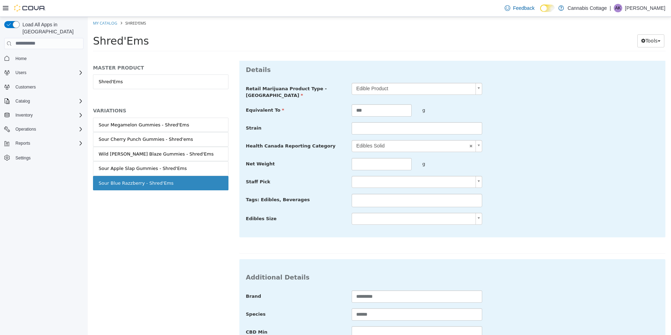
click at [371, 196] on li at bounding box center [417, 199] width 130 height 11
click at [400, 198] on input "text" at bounding box center [396, 199] width 12 height 11
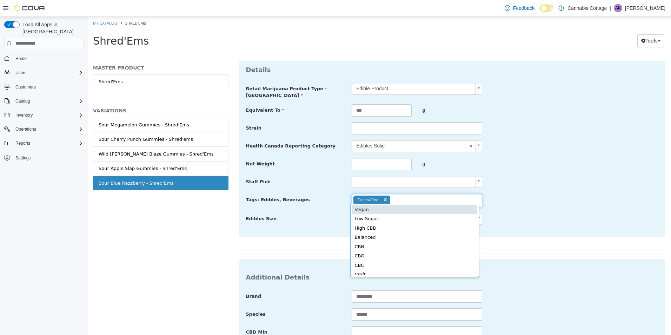
type input "**********"
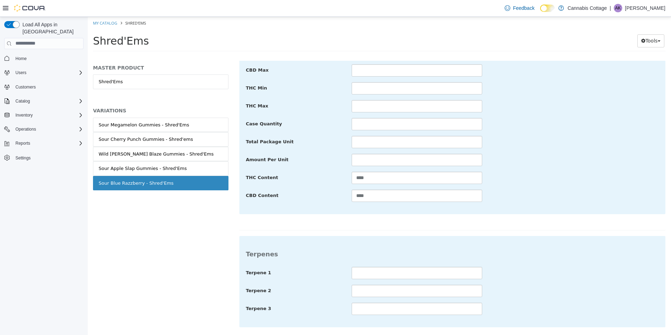
scroll to position [479, 0]
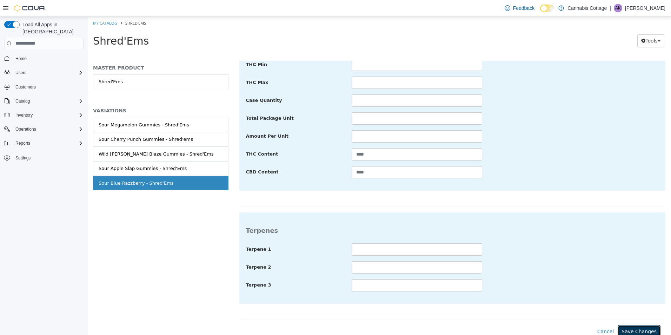
click at [637, 329] on button "Save Changes" at bounding box center [639, 331] width 43 height 13
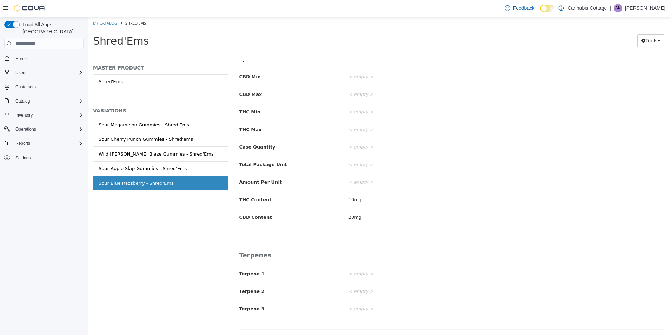
scroll to position [396, 0]
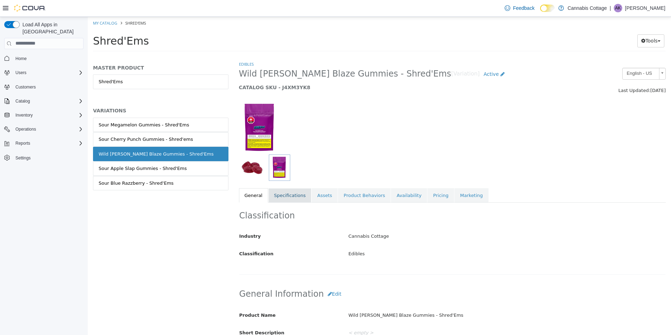
click at [282, 200] on link "Specifications" at bounding box center [290, 195] width 43 height 15
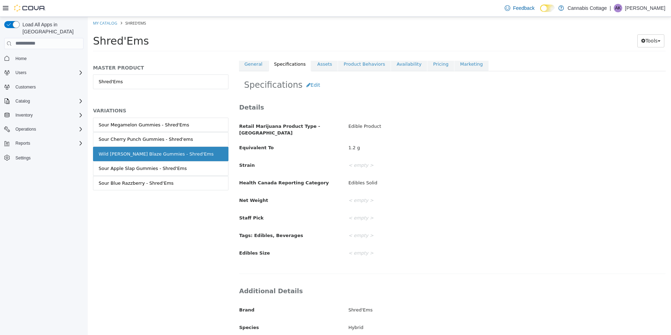
scroll to position [70, 0]
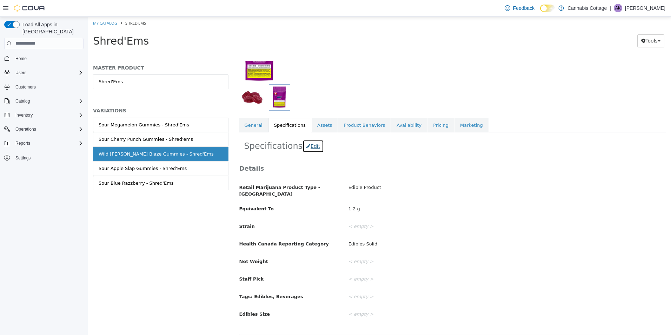
click at [308, 147] on button "Edit" at bounding box center [313, 145] width 21 height 13
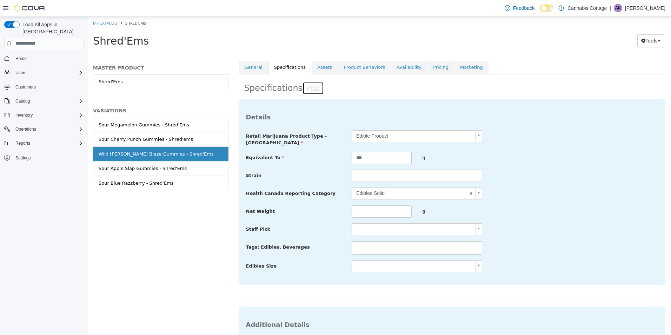
scroll to position [140, 0]
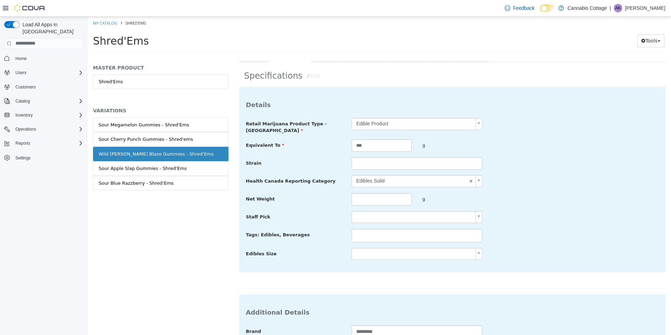
click at [386, 231] on li at bounding box center [417, 235] width 130 height 11
click at [410, 229] on ul "Gluten-Free" at bounding box center [417, 235] width 131 height 13
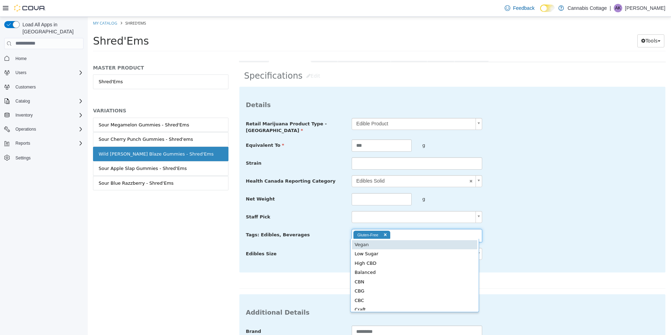
type input "**********"
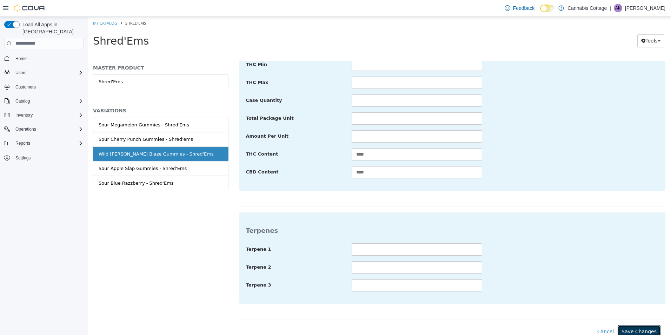
click at [640, 329] on button "Save Changes" at bounding box center [639, 331] width 43 height 13
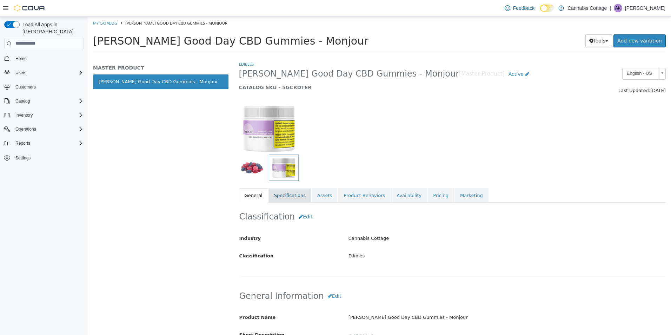
click at [287, 194] on link "Specifications" at bounding box center [290, 195] width 43 height 15
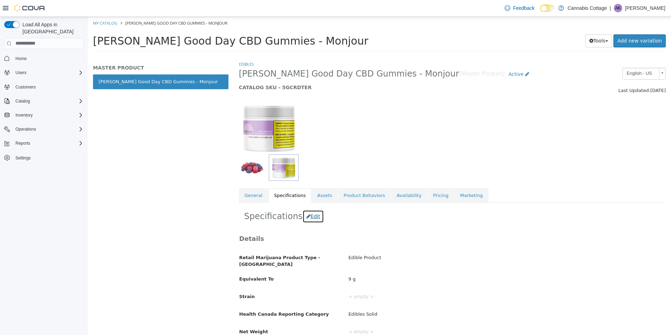
click at [304, 218] on button "Edit" at bounding box center [313, 216] width 21 height 13
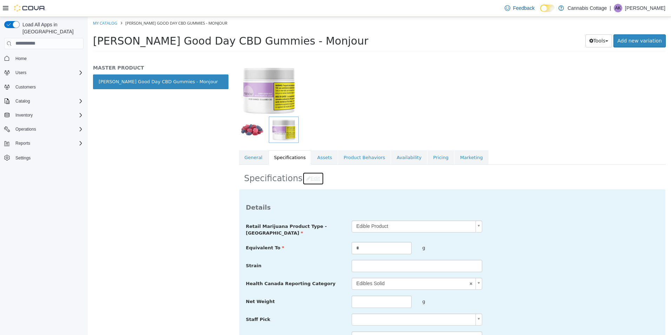
scroll to position [140, 0]
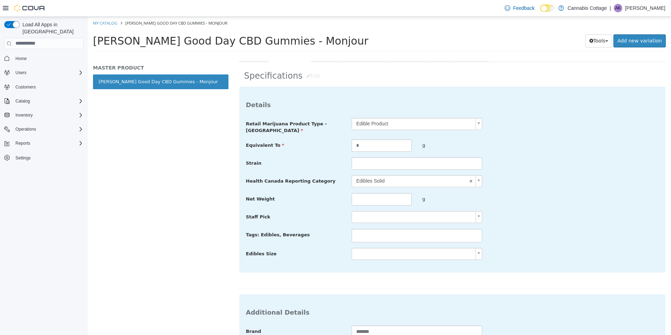
click at [375, 230] on li at bounding box center [417, 235] width 130 height 11
click at [396, 230] on input "text" at bounding box center [394, 235] width 12 height 11
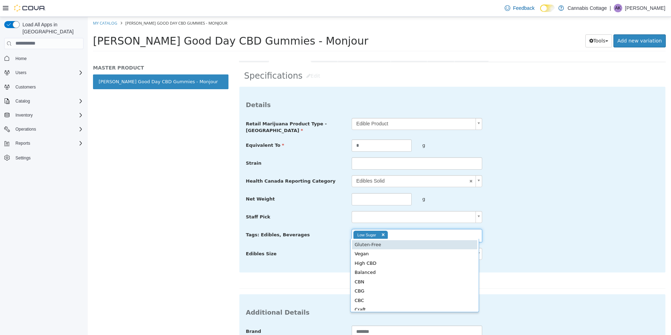
type input "**********"
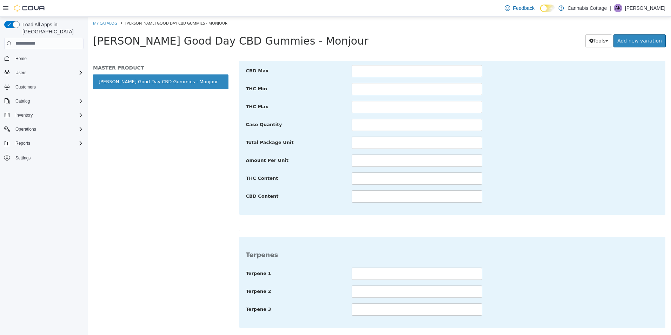
scroll to position [444, 0]
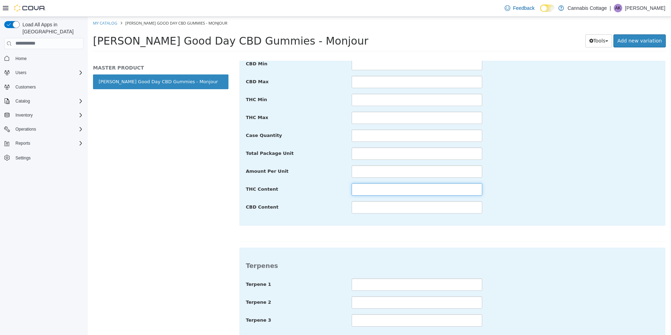
click at [376, 187] on input "text" at bounding box center [417, 189] width 131 height 12
type input "*"
click at [375, 204] on input "text" at bounding box center [417, 207] width 131 height 12
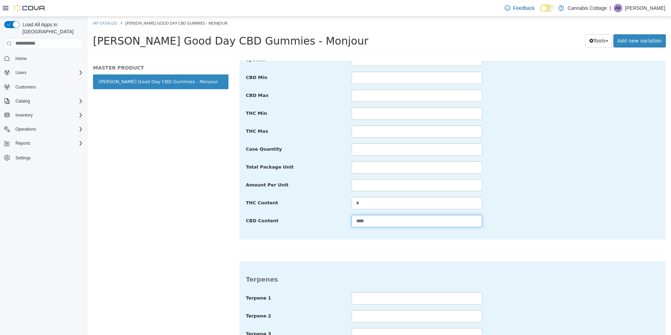
scroll to position [479, 0]
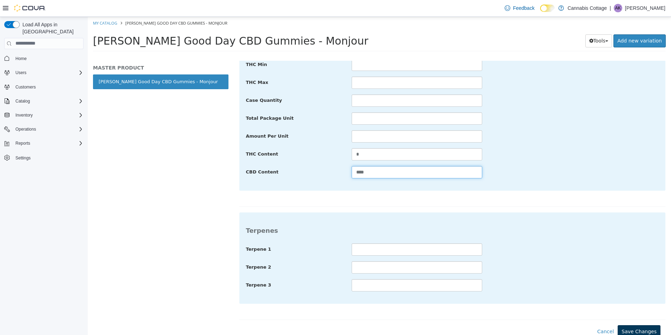
type input "****"
click at [633, 326] on button "Save Changes" at bounding box center [639, 331] width 43 height 13
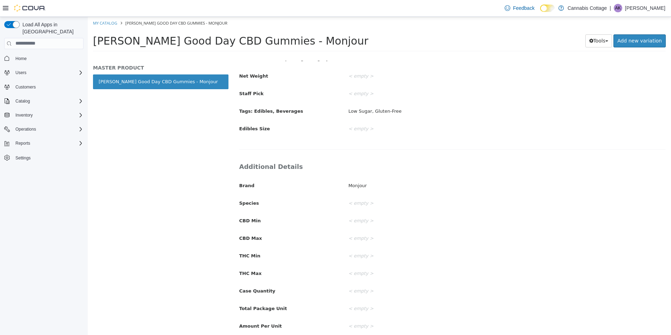
scroll to position [80, 0]
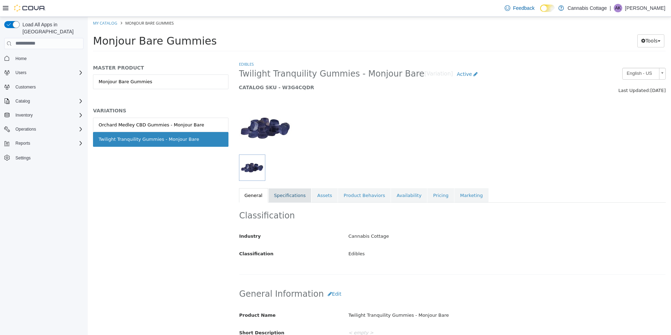
click at [285, 202] on link "Specifications" at bounding box center [290, 195] width 43 height 15
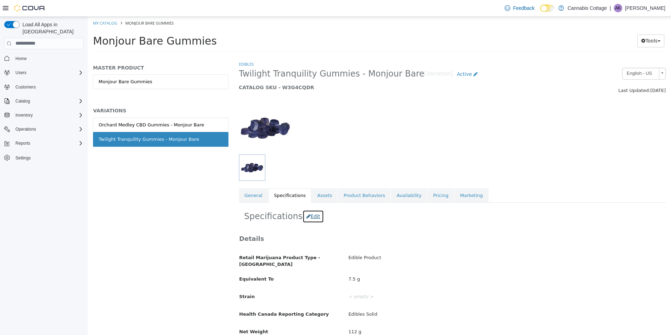
click at [311, 216] on button "Edit" at bounding box center [313, 216] width 21 height 13
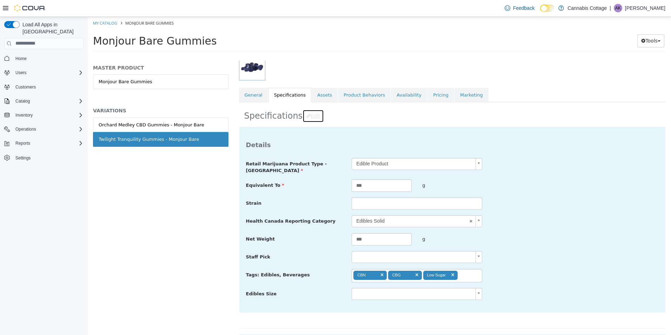
scroll to position [140, 0]
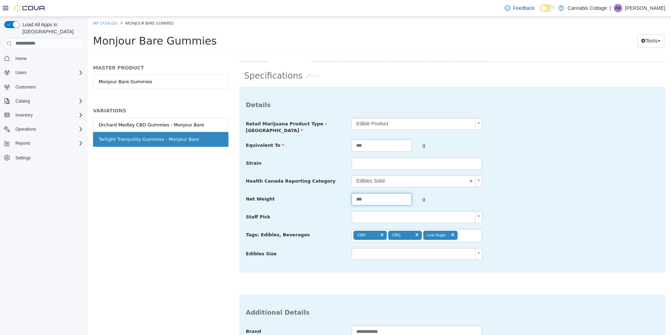
click at [378, 196] on input "***" at bounding box center [382, 199] width 60 height 12
type input "*****"
click at [470, 231] on ul "CBN CBG Low Sugar" at bounding box center [417, 235] width 131 height 13
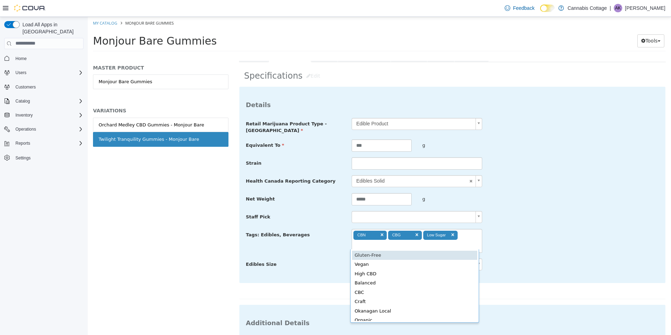
type input "**********"
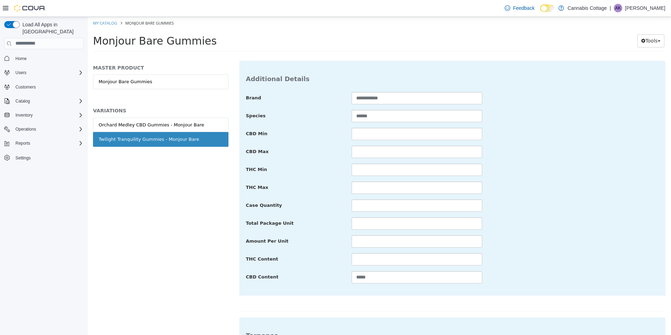
scroll to position [490, 0]
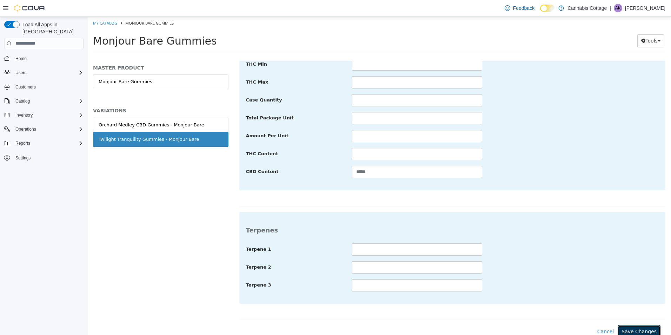
click at [629, 329] on button "Save Changes" at bounding box center [639, 331] width 43 height 13
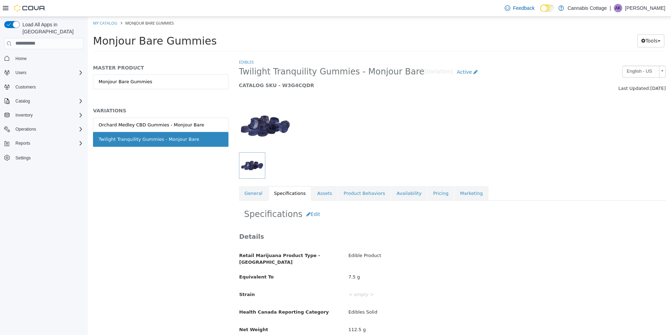
scroll to position [0, 0]
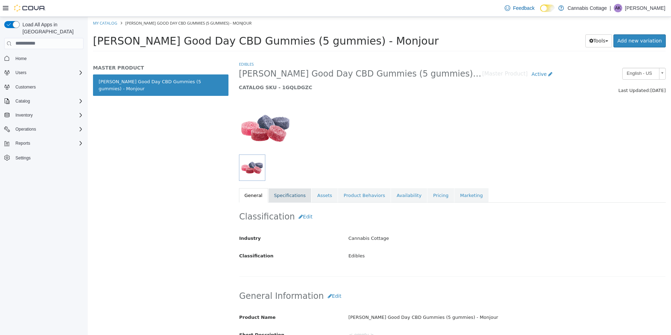
click at [282, 195] on link "Specifications" at bounding box center [290, 195] width 43 height 15
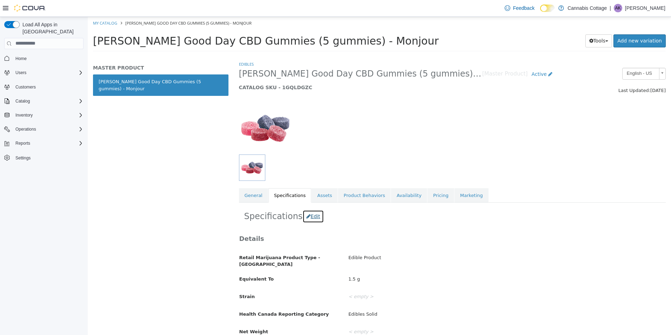
drag, startPoint x: 282, startPoint y: 195, endPoint x: 310, endPoint y: 218, distance: 36.5
click at [310, 218] on button "Edit" at bounding box center [313, 216] width 21 height 13
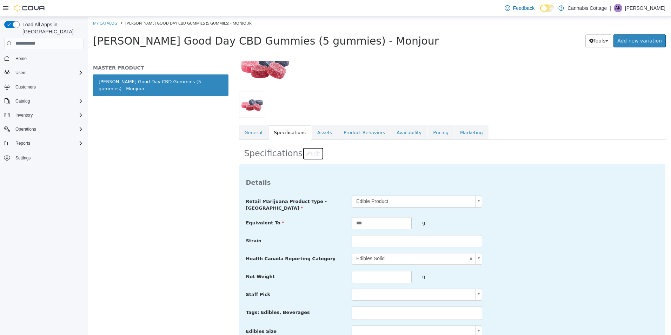
scroll to position [176, 0]
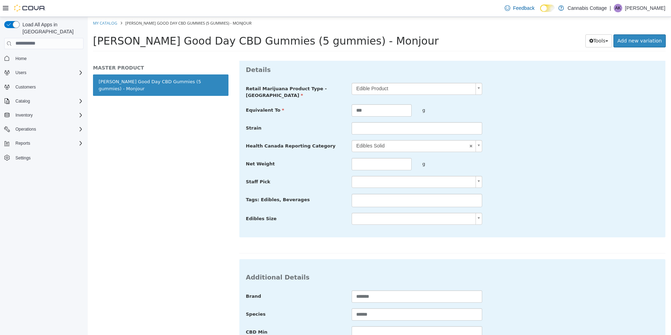
click at [367, 197] on li at bounding box center [417, 199] width 130 height 11
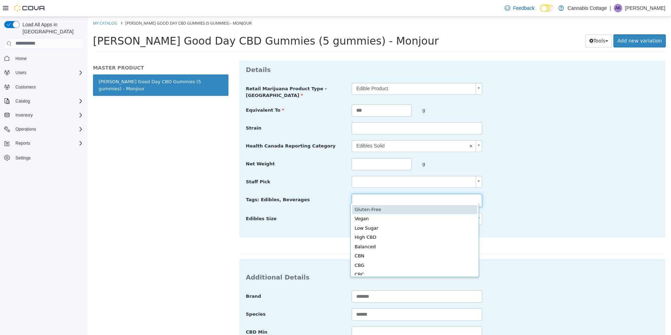
type input "*****"
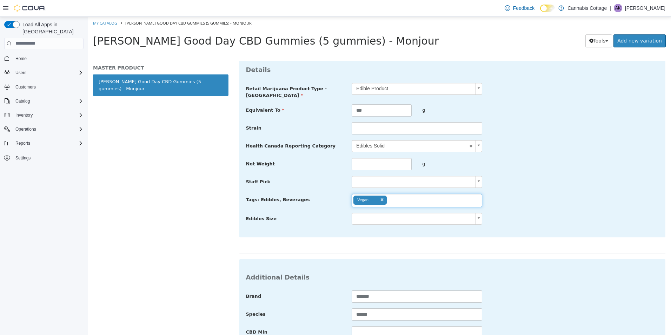
click at [381, 197] on link at bounding box center [383, 199] width 4 height 5
click at [381, 195] on li at bounding box center [417, 199] width 130 height 11
click at [414, 200] on ul "Gluten-Free" at bounding box center [417, 199] width 131 height 13
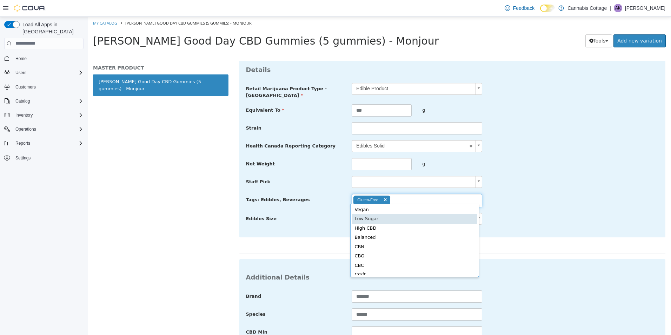
type input "**********"
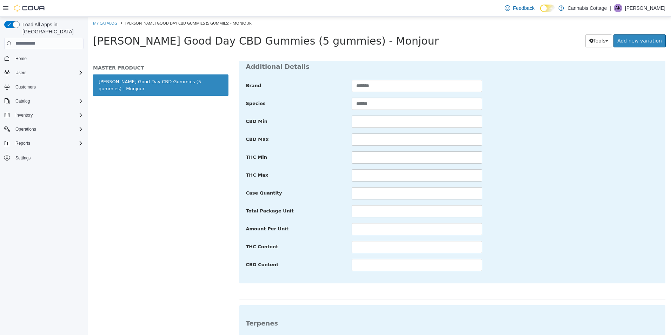
scroll to position [479, 0]
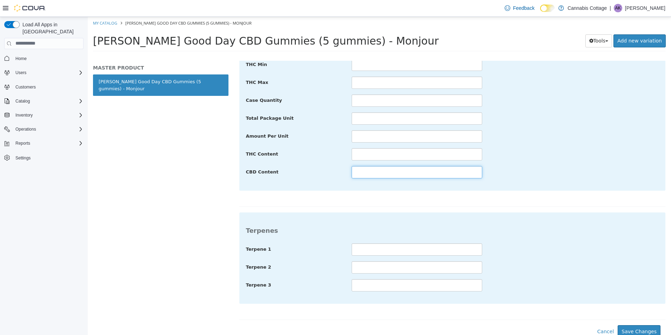
click at [374, 167] on input "text" at bounding box center [417, 172] width 131 height 12
type input "****"
click at [638, 326] on button "Save Changes" at bounding box center [639, 331] width 43 height 13
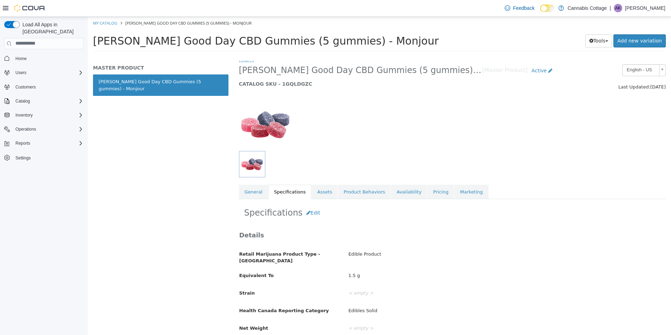
scroll to position [0, 0]
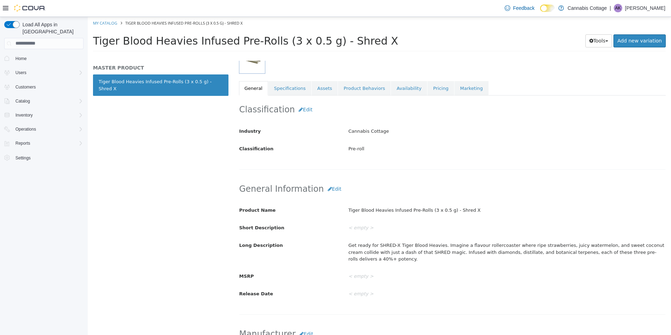
scroll to position [105, 0]
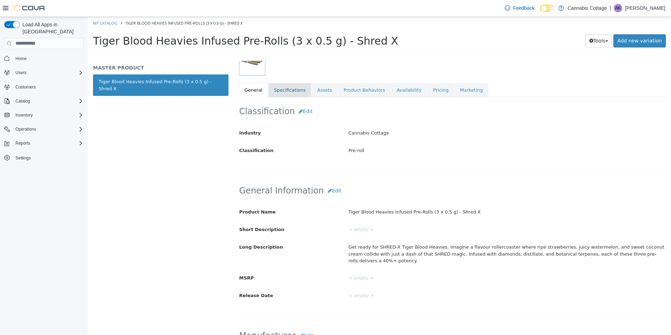
click at [285, 83] on link "Specifications" at bounding box center [290, 90] width 43 height 15
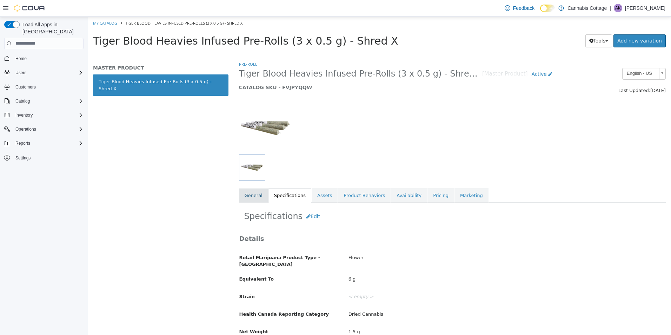
click at [255, 197] on link "General" at bounding box center [253, 195] width 29 height 15
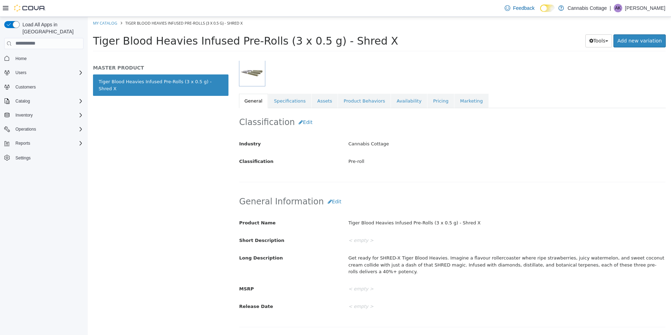
scroll to position [91, 0]
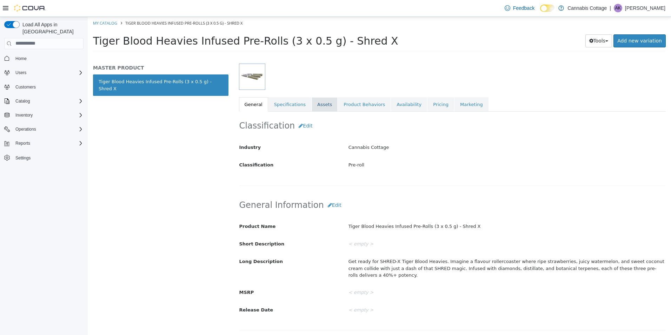
click at [323, 102] on link "Assets" at bounding box center [325, 104] width 26 height 15
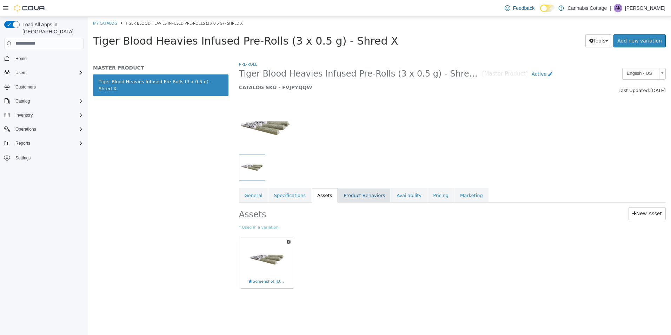
click at [348, 197] on link "Product Behaviors" at bounding box center [364, 195] width 53 height 15
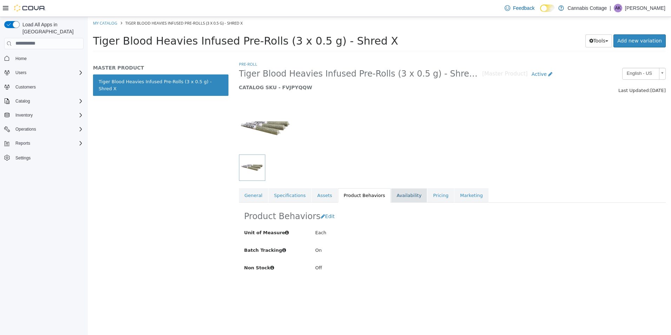
click at [392, 195] on link "Availability" at bounding box center [409, 195] width 36 height 15
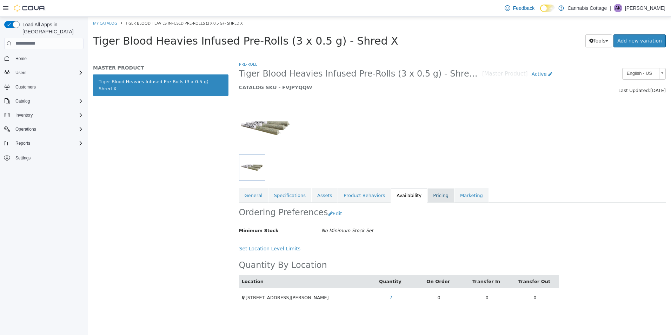
click at [428, 194] on link "Pricing" at bounding box center [441, 195] width 27 height 15
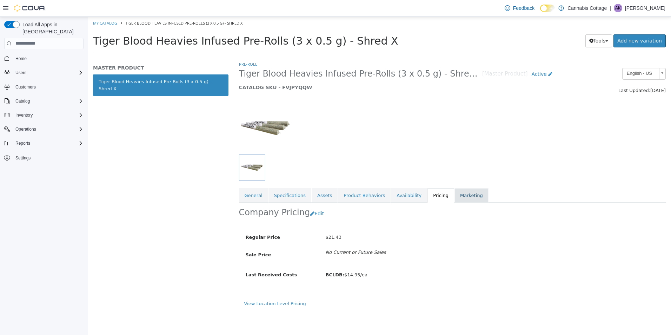
click at [456, 194] on link "Marketing" at bounding box center [472, 195] width 34 height 15
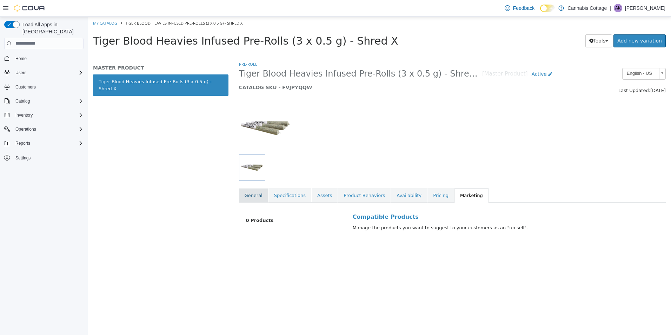
click at [248, 196] on link "General" at bounding box center [253, 195] width 29 height 15
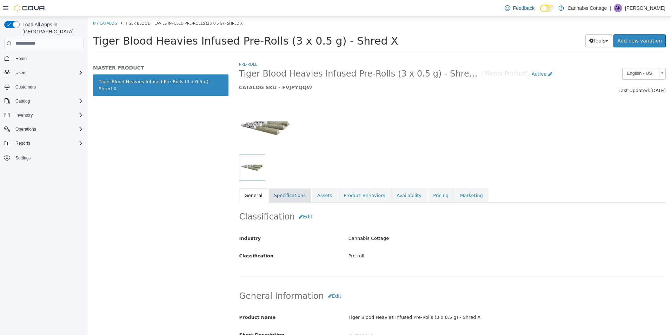
click at [291, 190] on link "Specifications" at bounding box center [290, 195] width 43 height 15
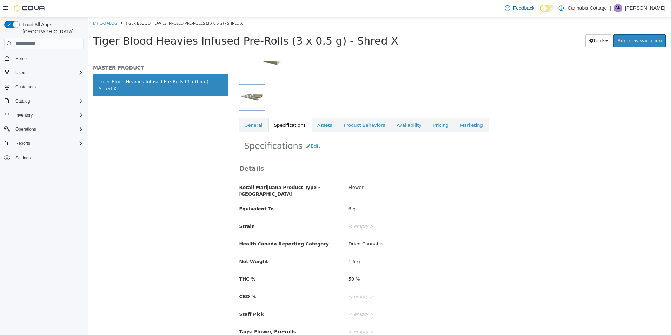
scroll to position [105, 0]
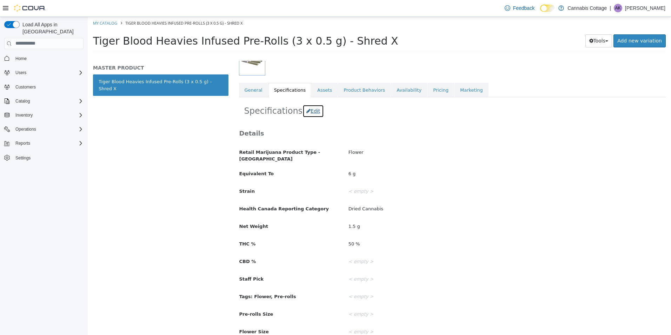
click at [311, 111] on button "Edit" at bounding box center [313, 110] width 21 height 13
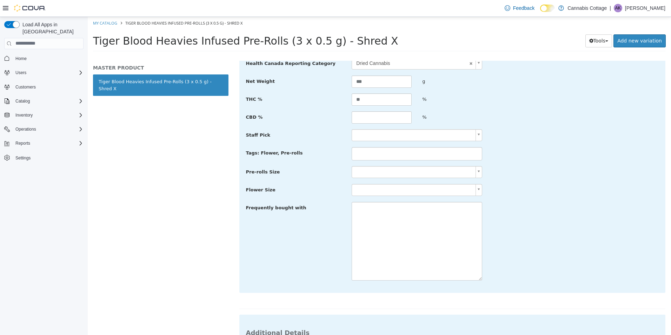
scroll to position [246, 0]
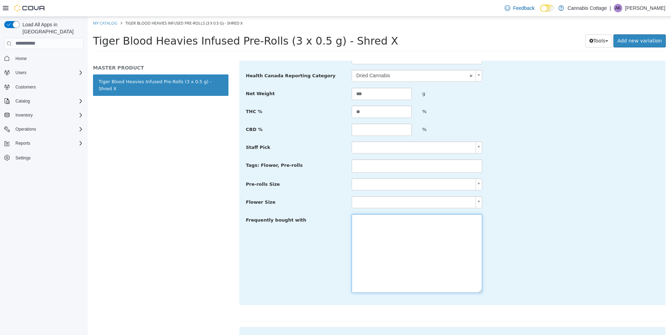
click at [388, 233] on textarea at bounding box center [417, 253] width 131 height 79
type textarea "*"
paste textarea "**********"
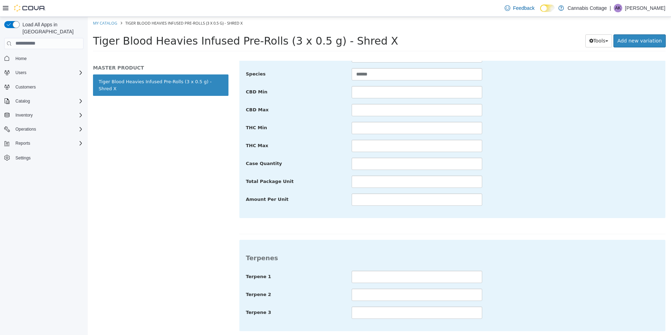
scroll to position [581, 0]
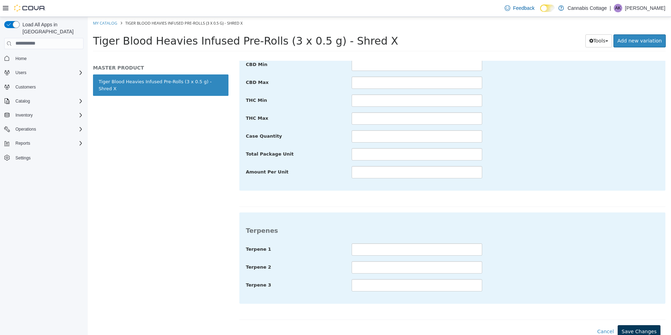
type textarea "**********"
click at [632, 325] on button "Save Changes" at bounding box center [639, 331] width 43 height 13
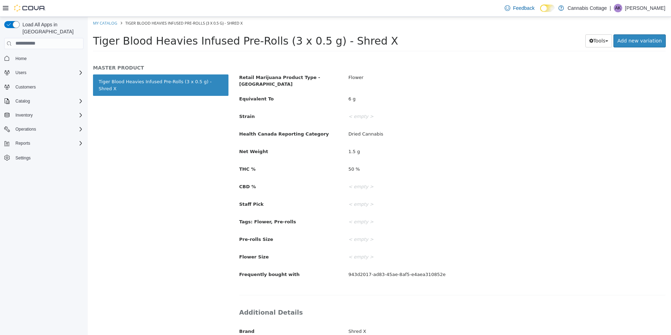
scroll to position [115, 0]
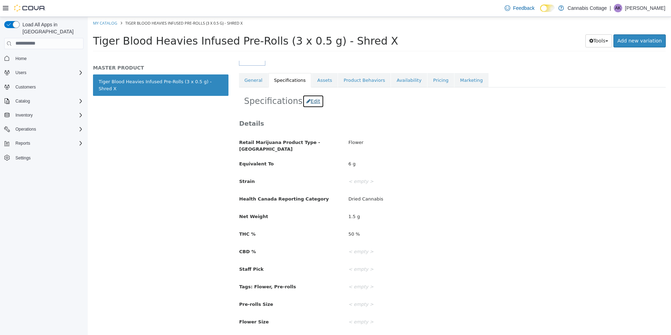
click at [308, 102] on button "Edit" at bounding box center [313, 100] width 21 height 13
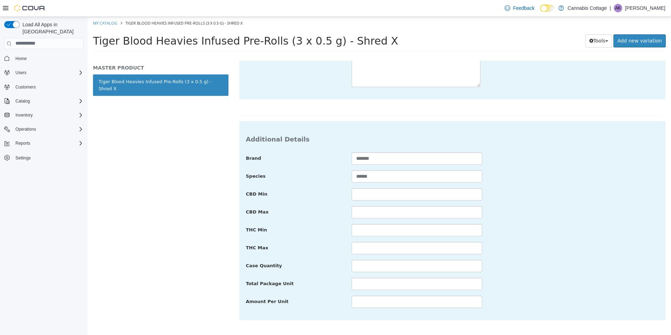
scroll to position [335, 0]
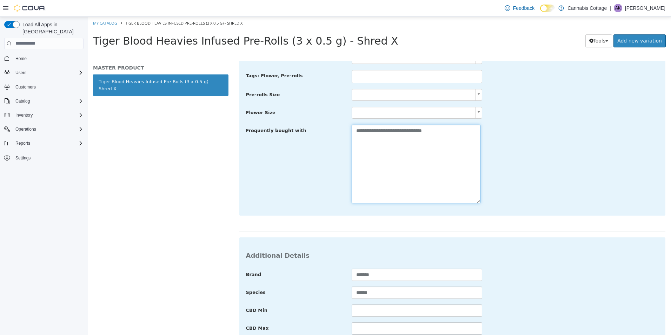
click at [458, 126] on textarea "**********" at bounding box center [416, 163] width 129 height 79
paste textarea "**********"
type textarea "**********"
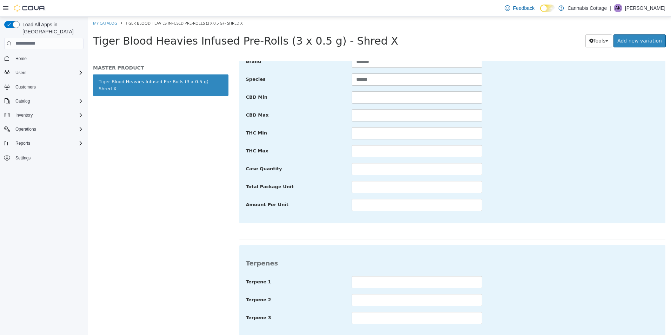
scroll to position [581, 0]
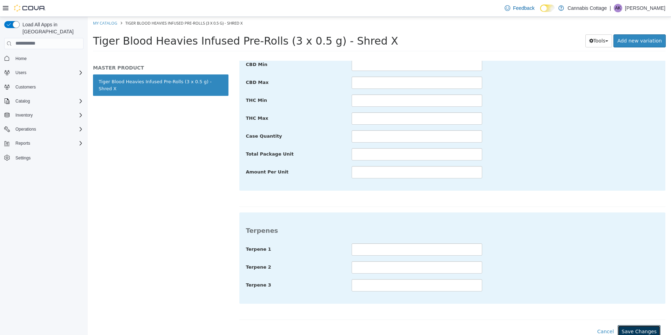
click at [640, 325] on button "Save Changes" at bounding box center [639, 331] width 43 height 13
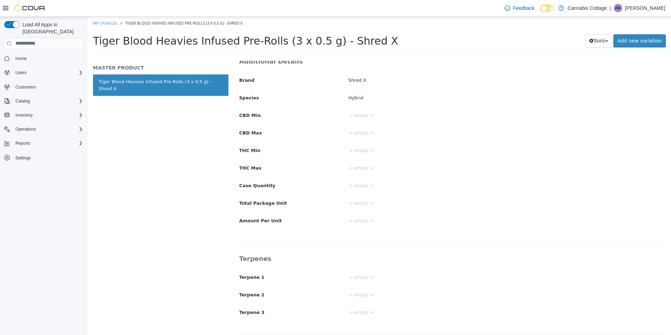
click at [152, 219] on div "MASTER PRODUCT Tiger Blood Heavies Infused Pre-Rolls (3 x 0.5 g) - Shred X" at bounding box center [161, 197] width 146 height 274
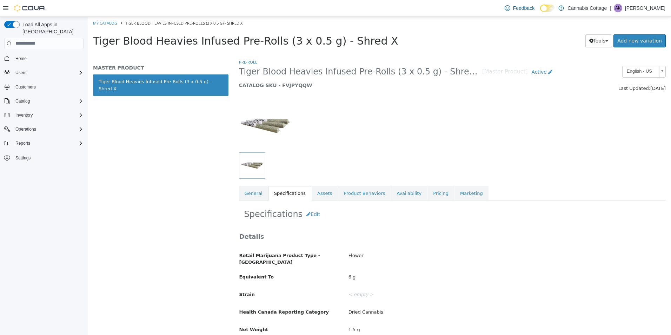
scroll to position [0, 0]
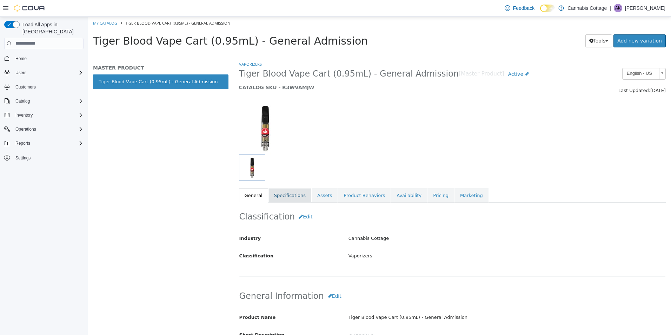
click at [296, 198] on link "Specifications" at bounding box center [290, 195] width 43 height 15
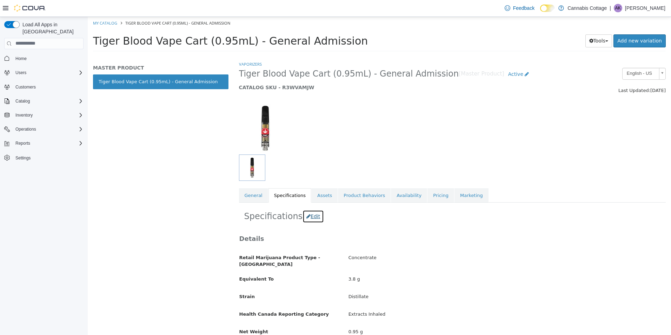
click at [304, 217] on button "Edit" at bounding box center [313, 216] width 21 height 13
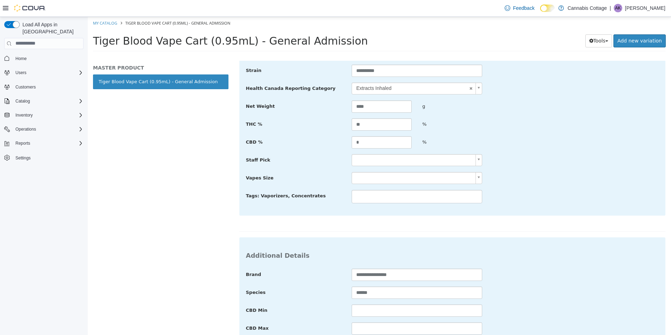
scroll to position [198, 0]
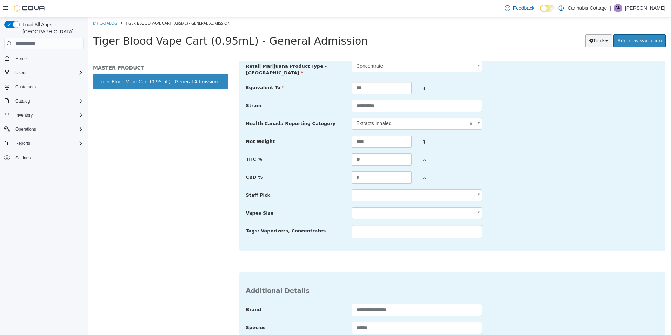
click at [602, 41] on button "Tools" at bounding box center [599, 40] width 27 height 13
click at [579, 143] on div "Net Weight **** g" at bounding box center [453, 141] width 424 height 13
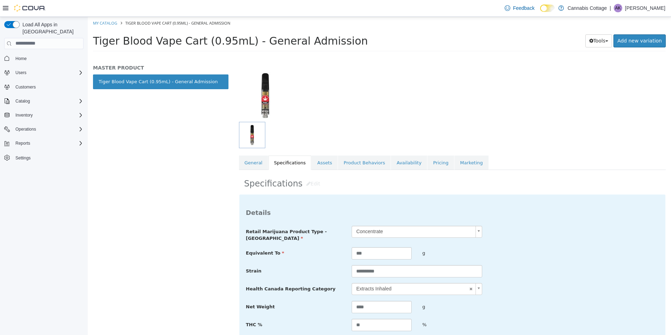
scroll to position [22, 0]
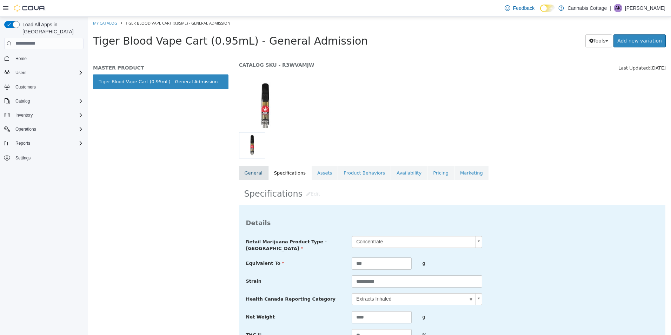
click at [249, 177] on link "General" at bounding box center [253, 172] width 29 height 15
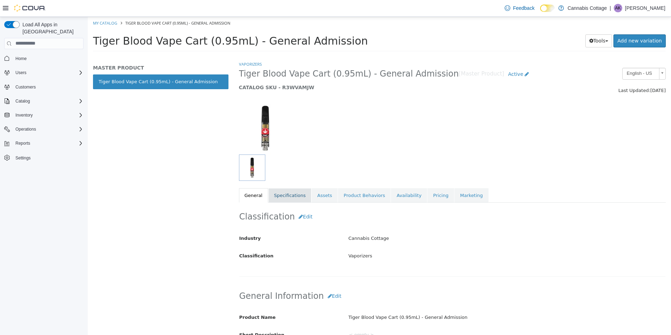
click at [292, 191] on link "Specifications" at bounding box center [290, 195] width 43 height 15
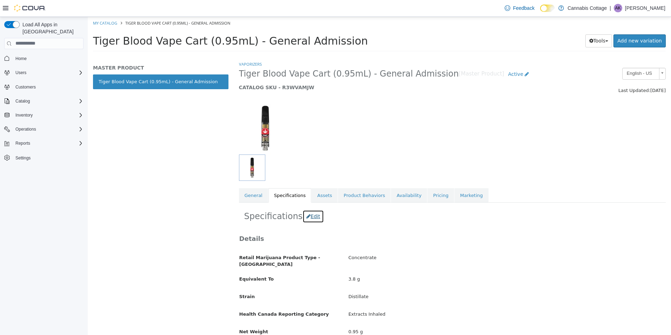
click at [309, 218] on button "Edit" at bounding box center [313, 216] width 21 height 13
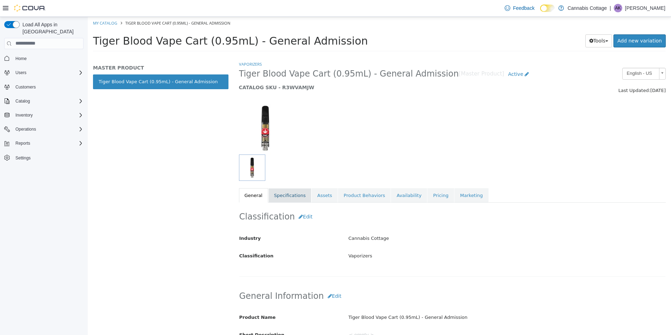
click at [291, 192] on link "Specifications" at bounding box center [290, 195] width 43 height 15
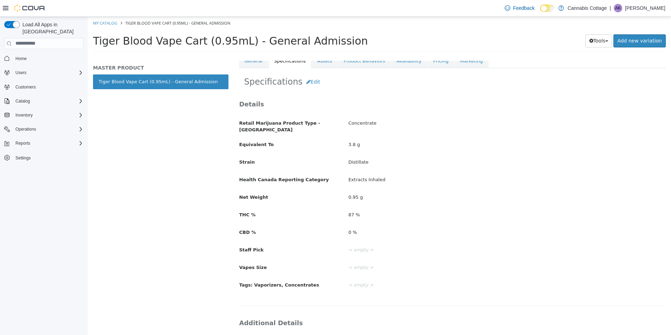
scroll to position [140, 0]
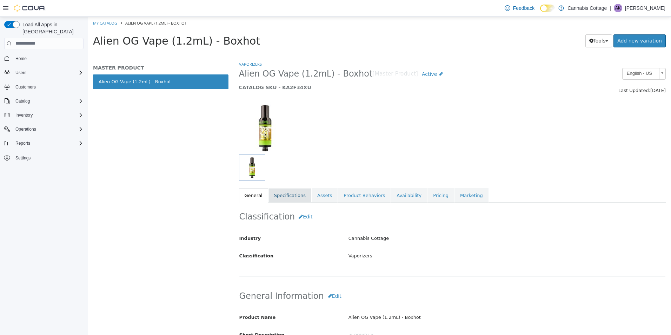
click at [282, 195] on link "Specifications" at bounding box center [290, 195] width 43 height 15
